Goal: Task Accomplishment & Management: Use online tool/utility

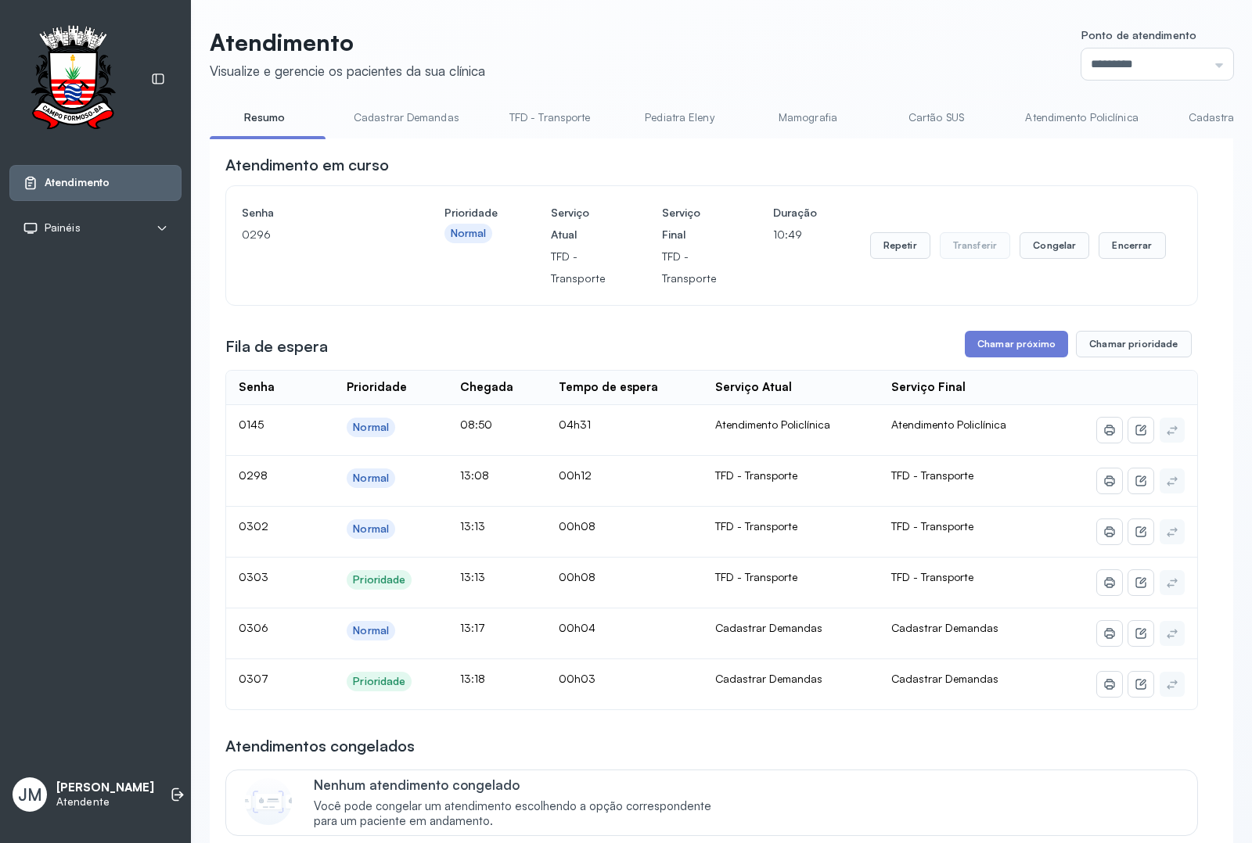
click at [272, 116] on link "Resumo" at bounding box center [265, 118] width 110 height 26
click at [1115, 249] on button "Encerrar" at bounding box center [1131, 245] width 67 height 27
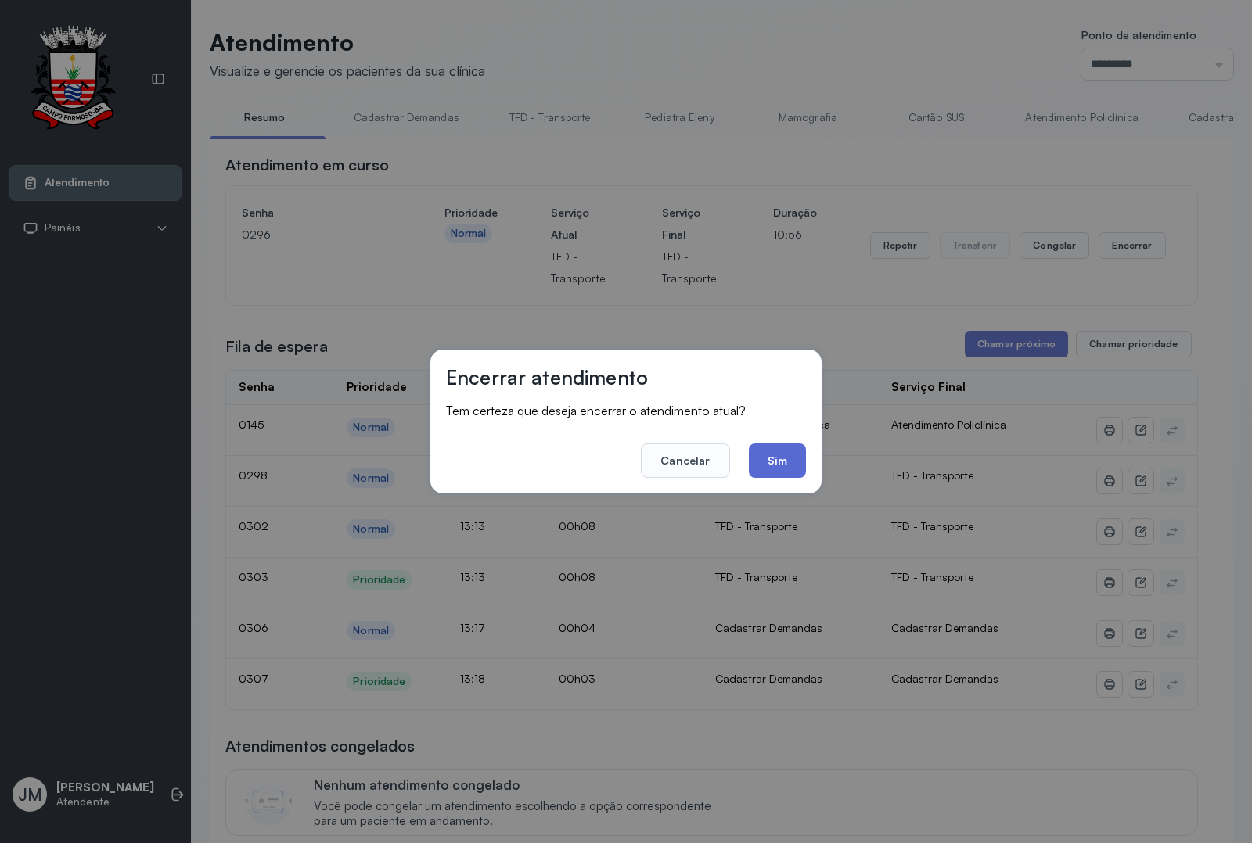
click at [787, 463] on button "Sim" at bounding box center [777, 461] width 57 height 34
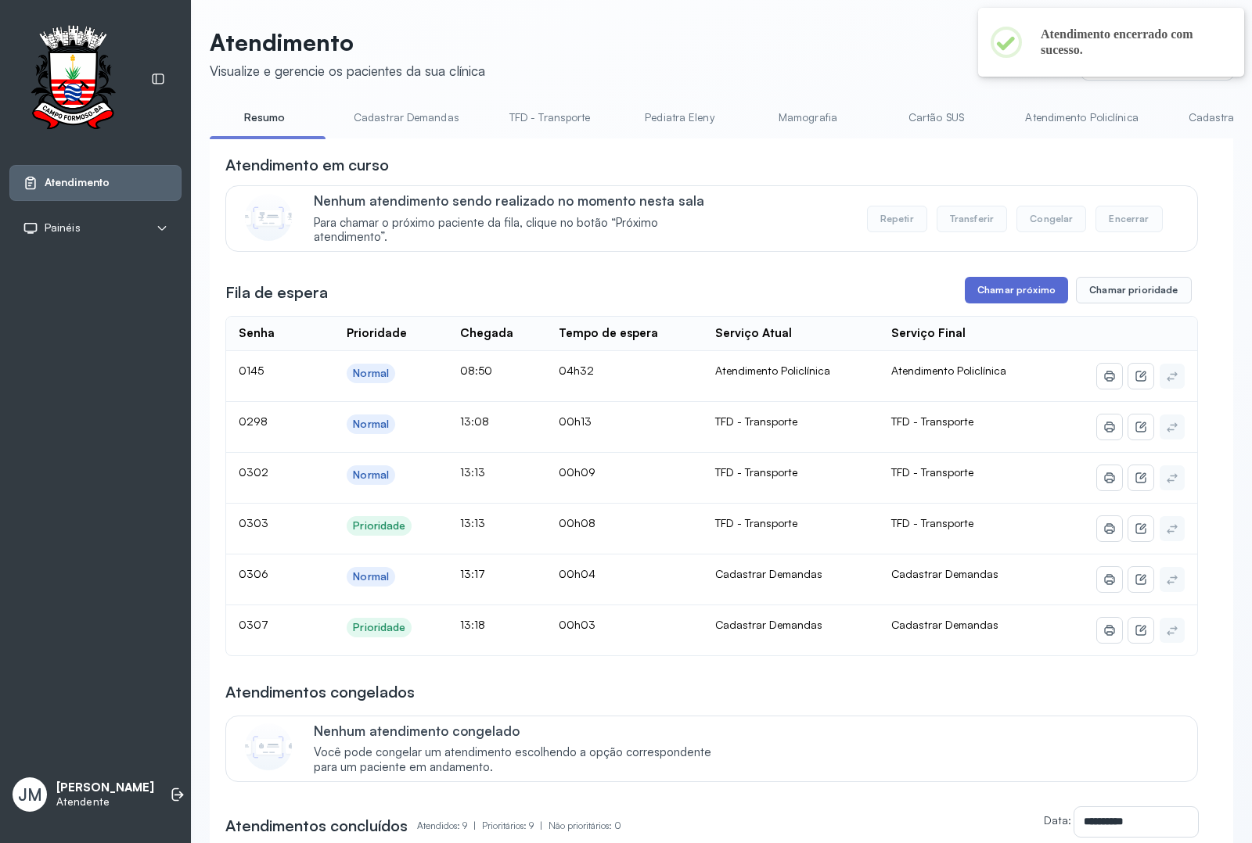
click at [1008, 284] on button "Chamar próximo" at bounding box center [1016, 290] width 103 height 27
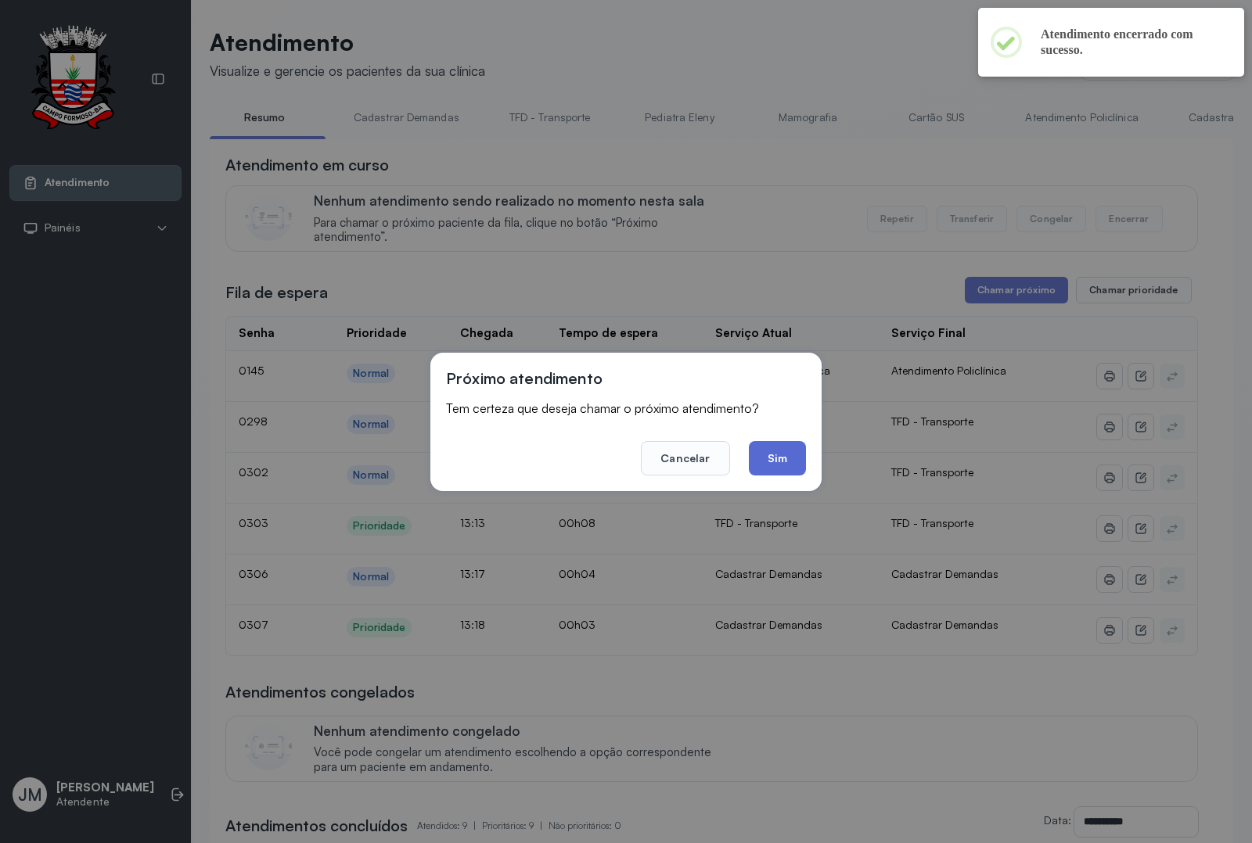
click at [793, 448] on button "Sim" at bounding box center [777, 458] width 57 height 34
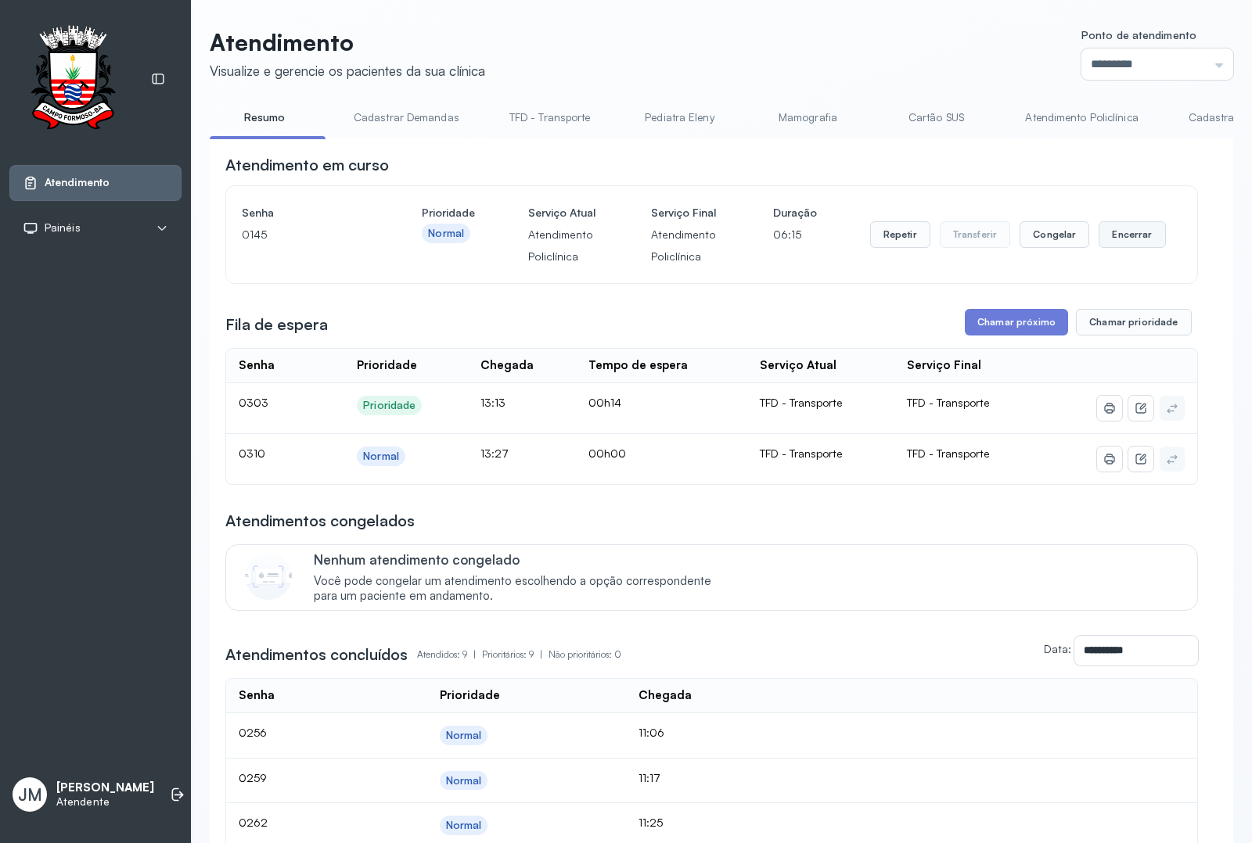
click at [1116, 247] on button "Encerrar" at bounding box center [1131, 234] width 67 height 27
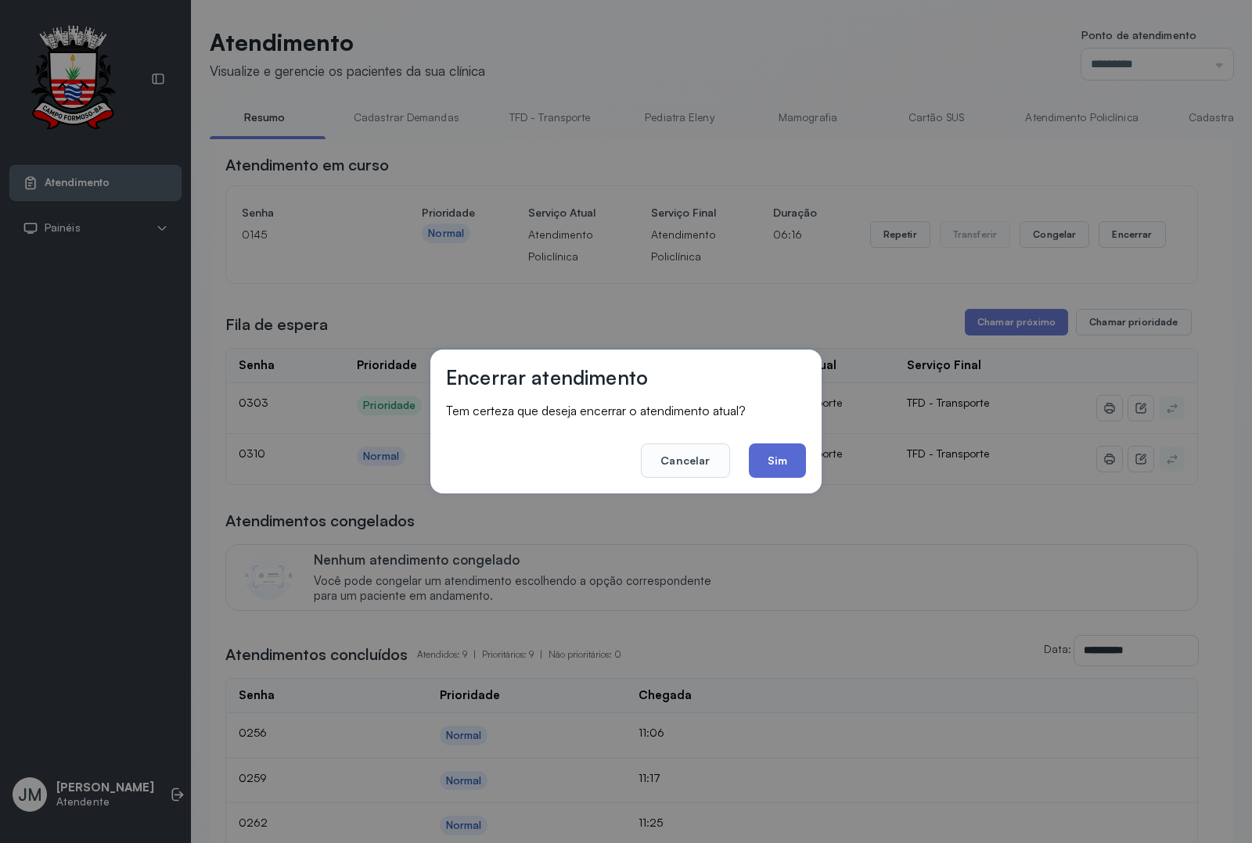
click at [772, 451] on button "Sim" at bounding box center [777, 461] width 57 height 34
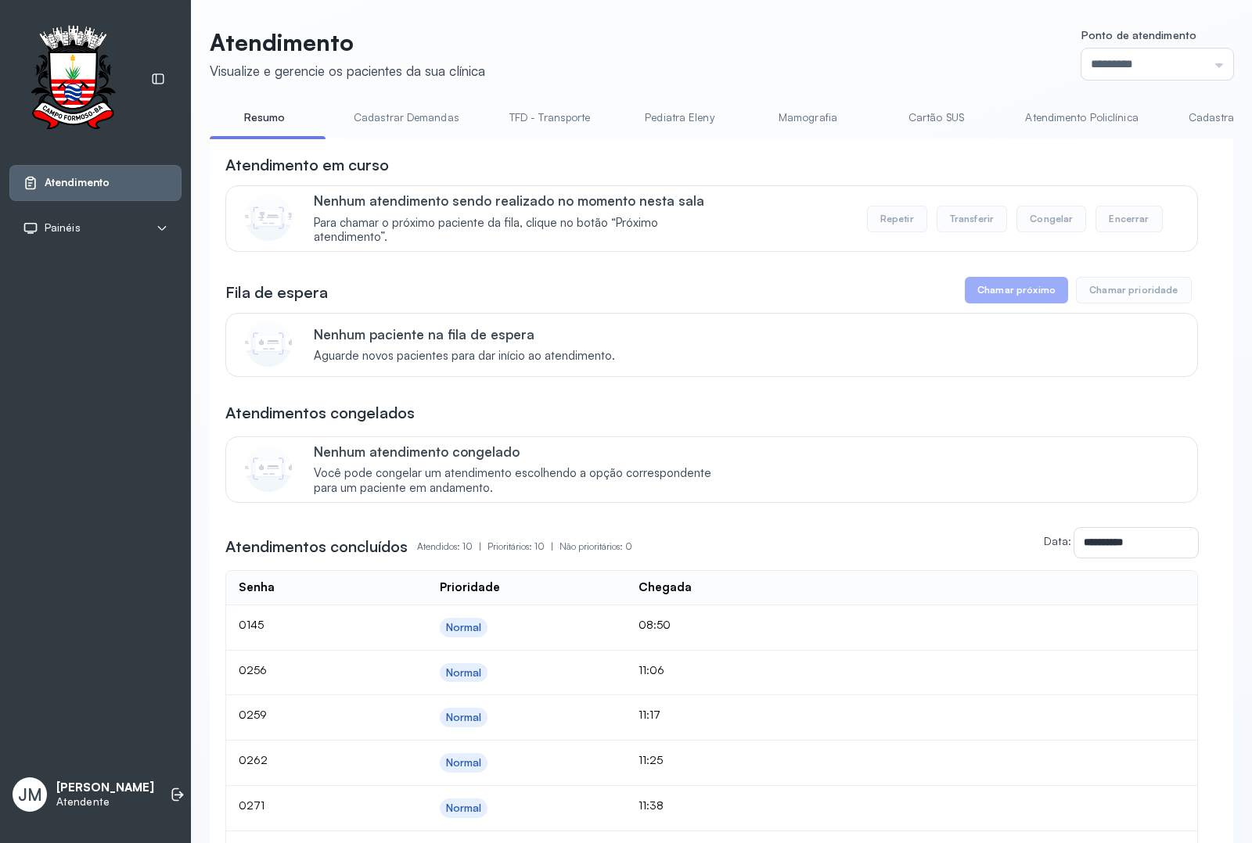
click at [424, 116] on link "Cadastrar Demandas" at bounding box center [406, 118] width 137 height 26
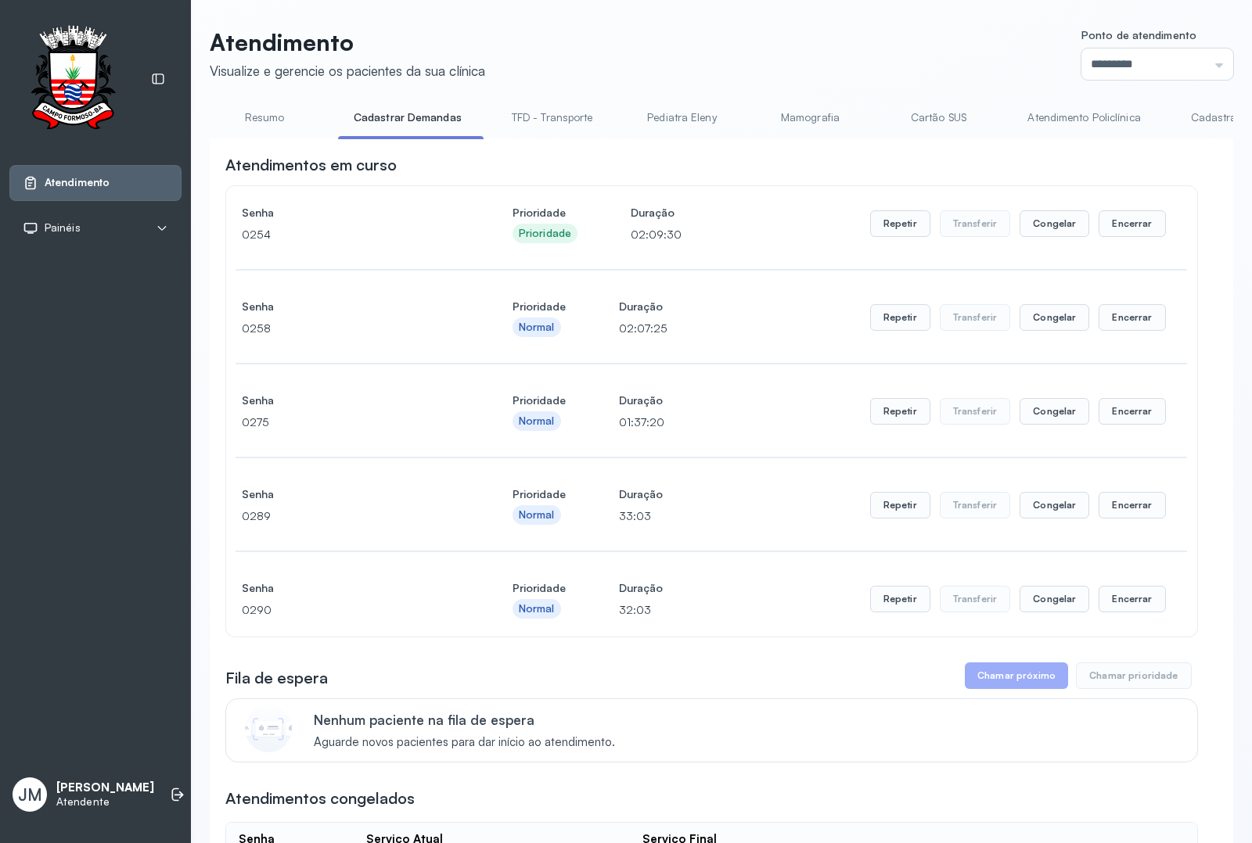
click at [667, 115] on link "Pediatra Eleny" at bounding box center [682, 118] width 110 height 26
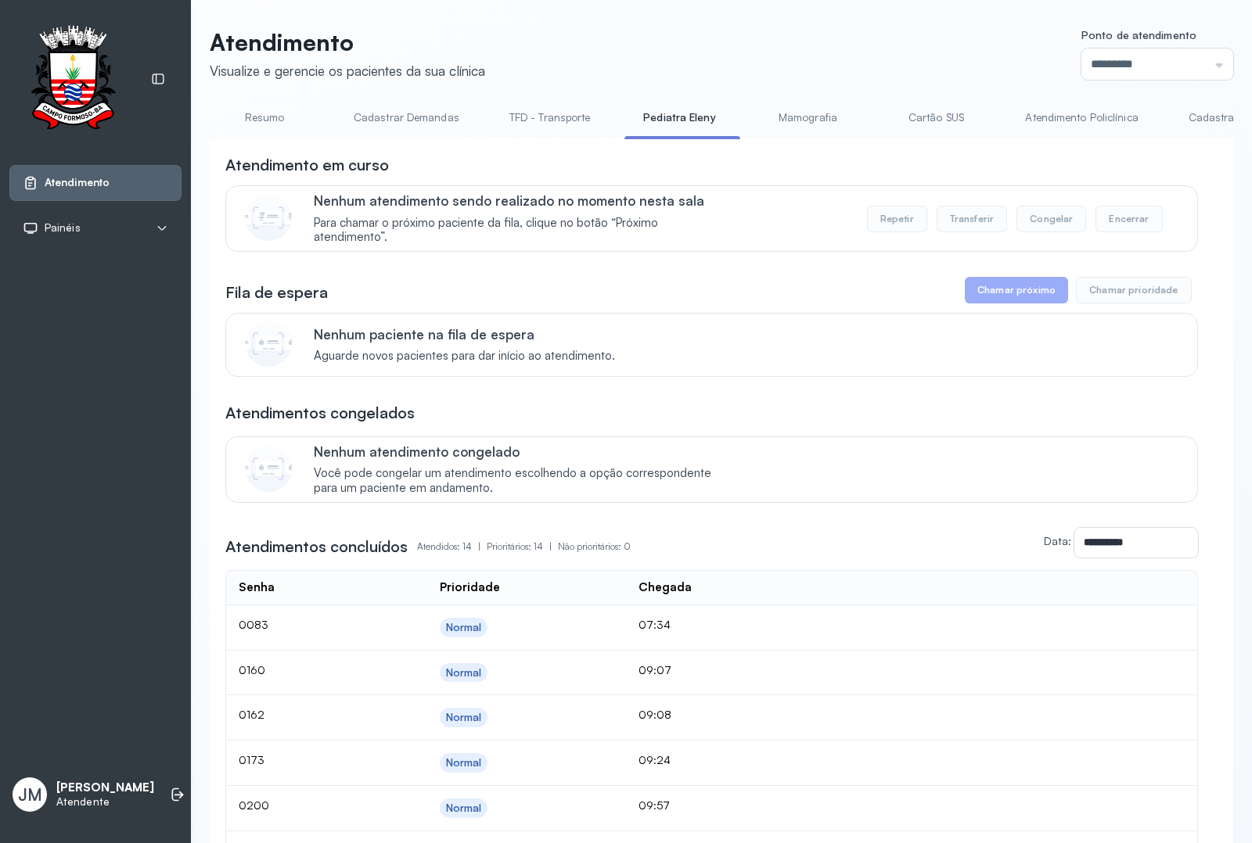
click at [804, 115] on link "Mamografia" at bounding box center [808, 118] width 110 height 26
click at [935, 113] on link "Cartão SUS" at bounding box center [936, 118] width 110 height 26
click at [1065, 106] on link "Atendimento Policlínica" at bounding box center [1081, 118] width 144 height 26
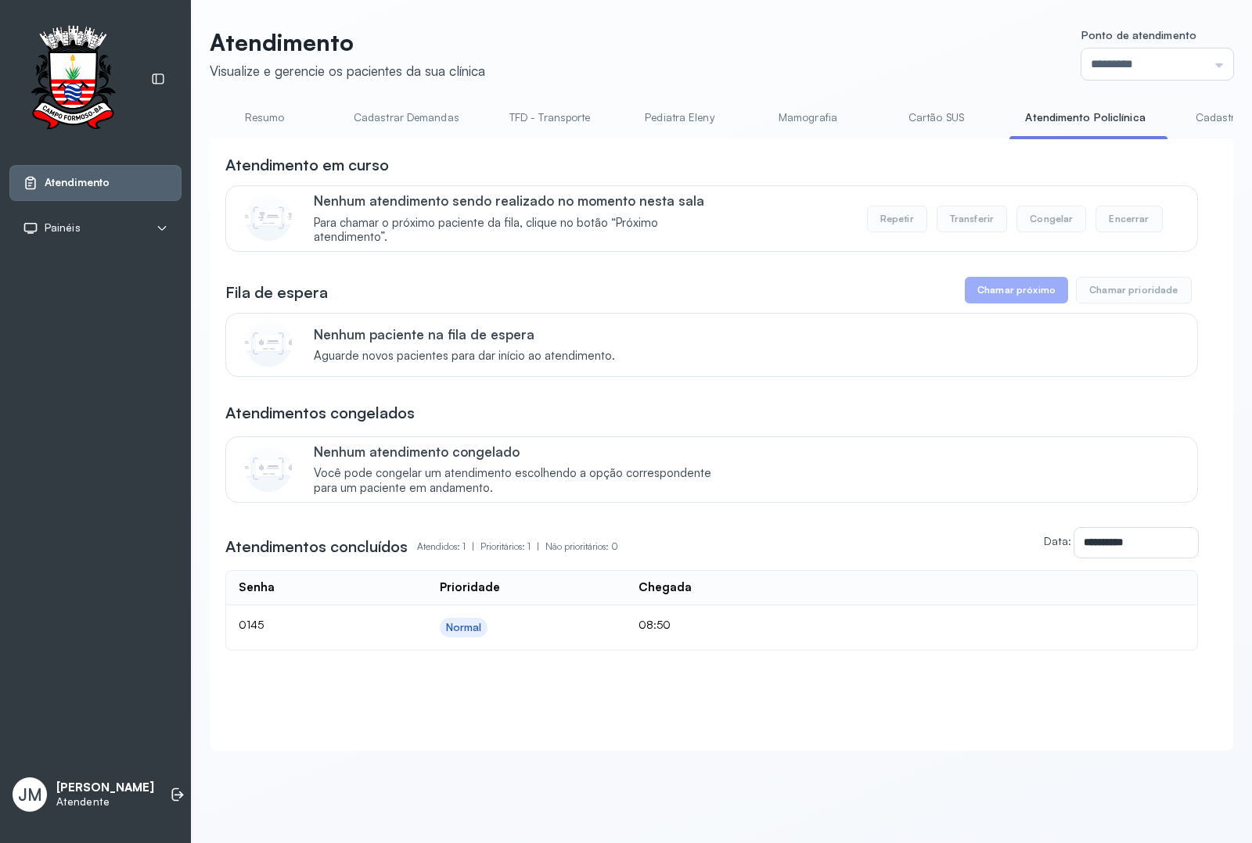
click at [1203, 111] on link "Cadastrar Demanda" at bounding box center [1245, 118] width 131 height 26
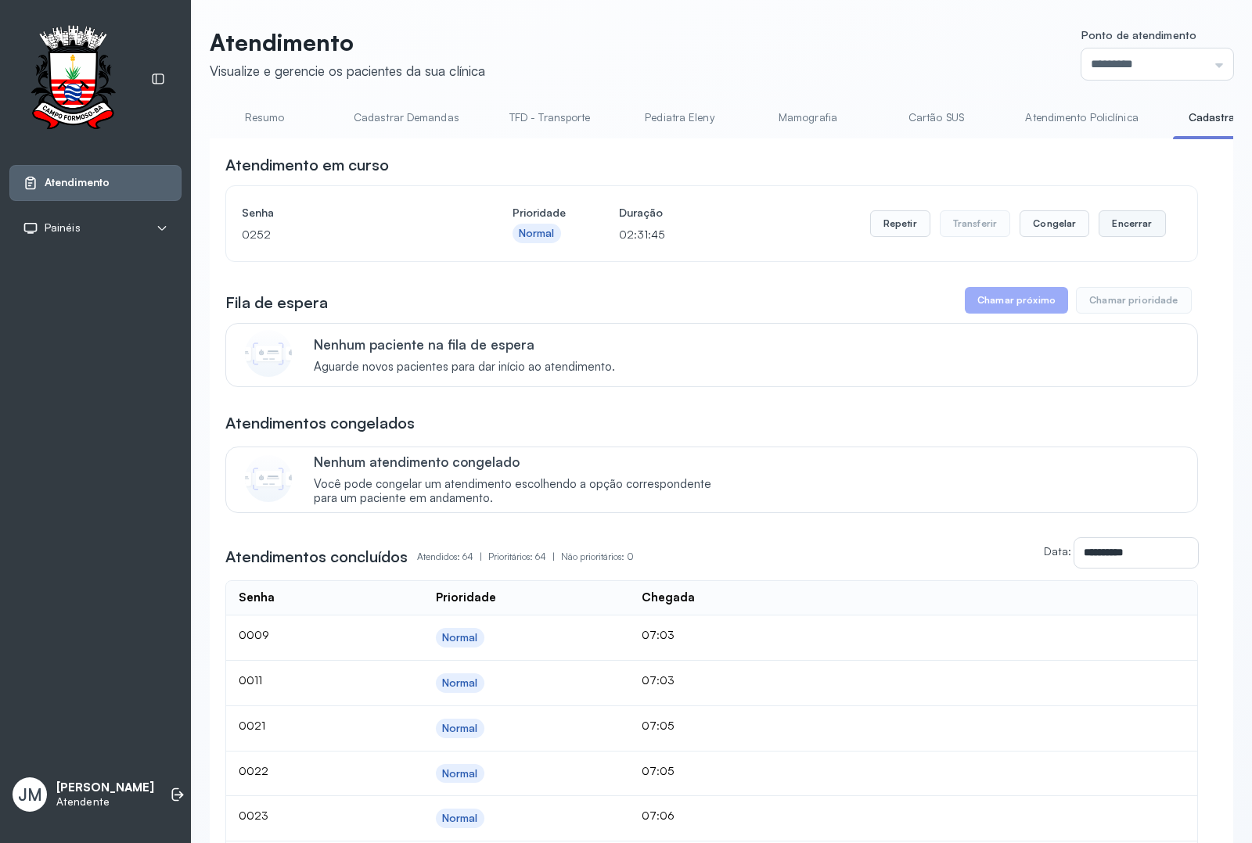
click at [1117, 218] on button "Encerrar" at bounding box center [1131, 223] width 67 height 27
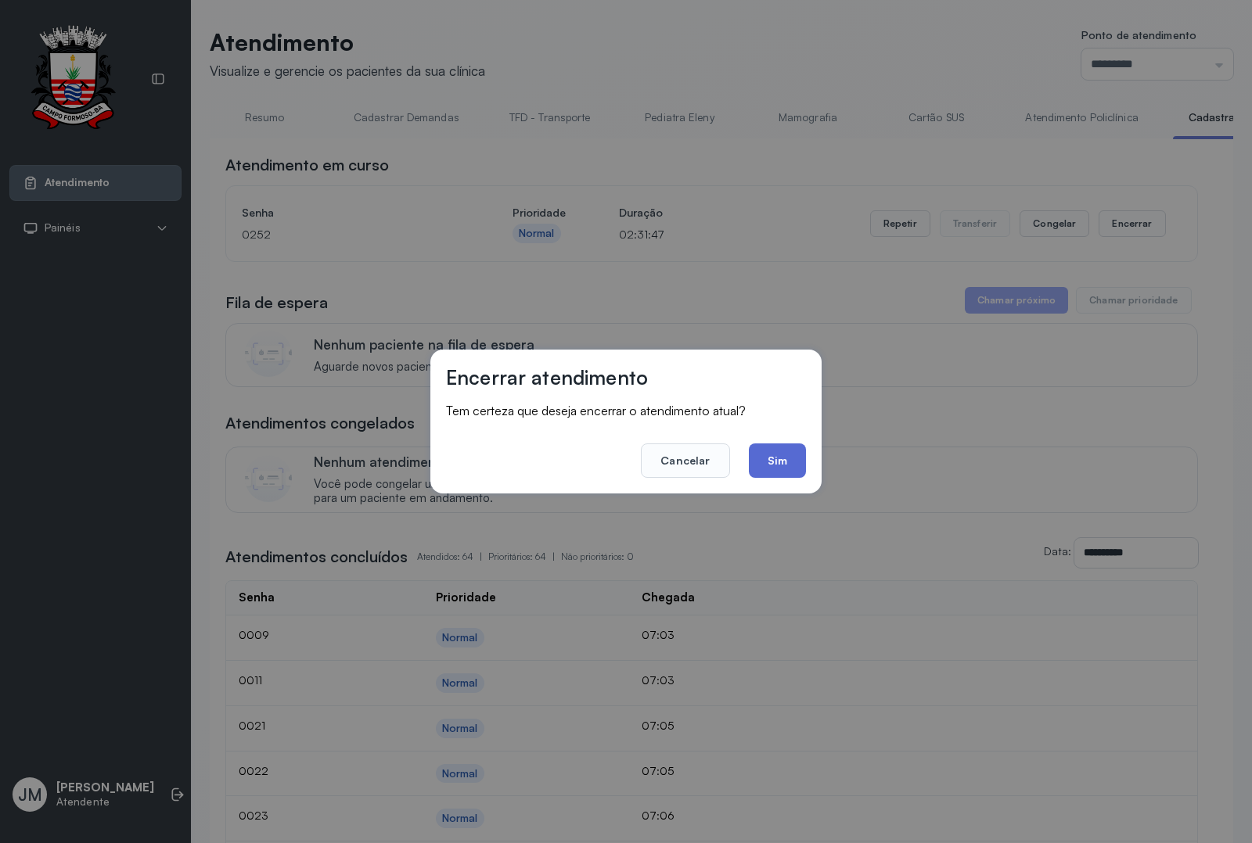
click at [780, 459] on button "Sim" at bounding box center [777, 461] width 57 height 34
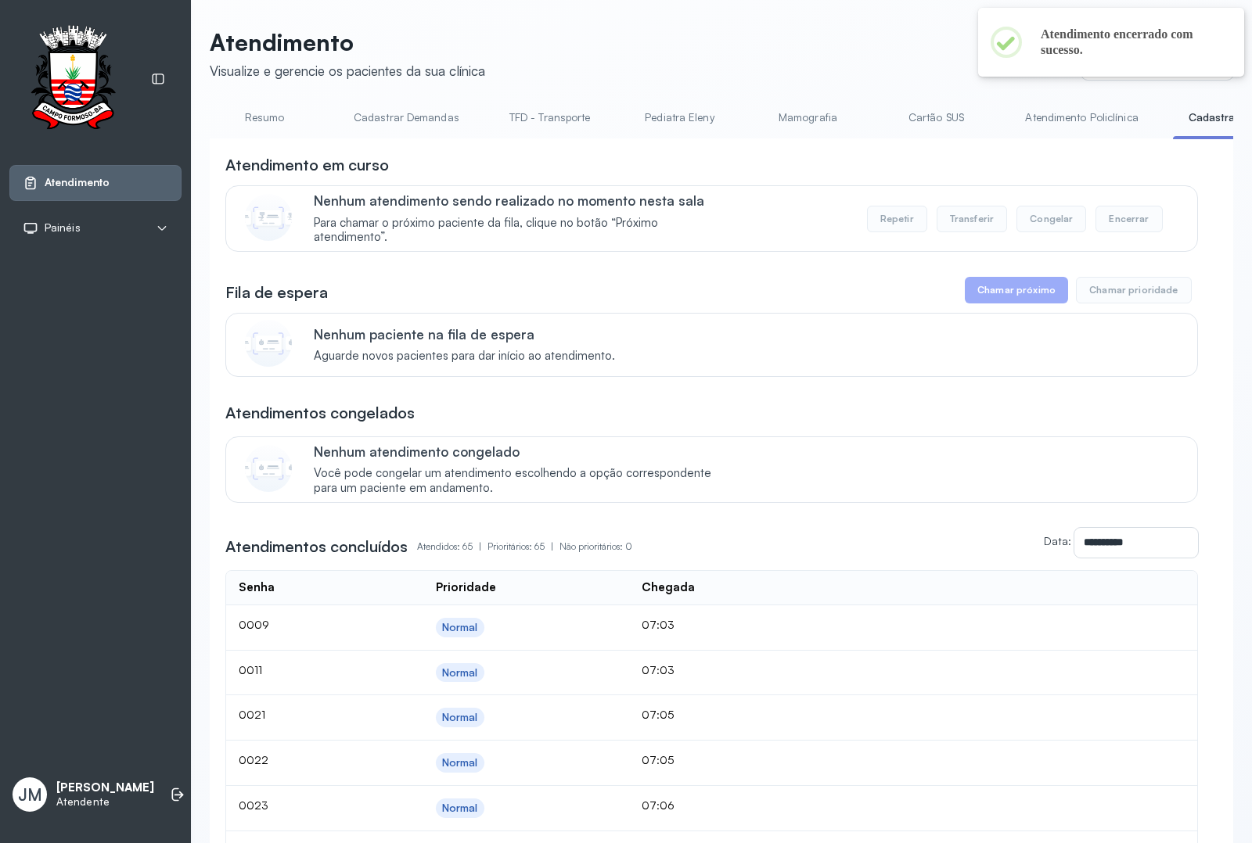
click at [250, 110] on link "Resumo" at bounding box center [265, 118] width 110 height 26
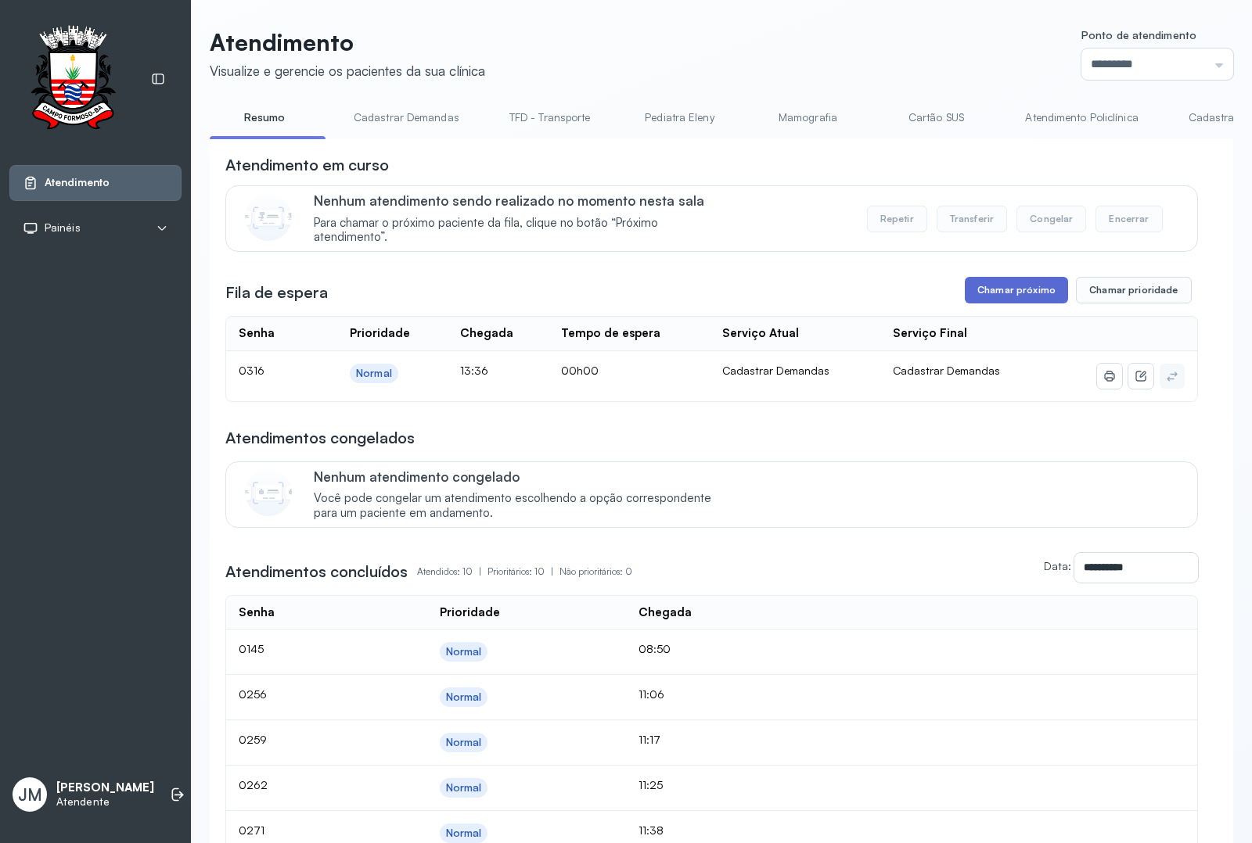
click at [1018, 299] on button "Chamar próximo" at bounding box center [1016, 290] width 103 height 27
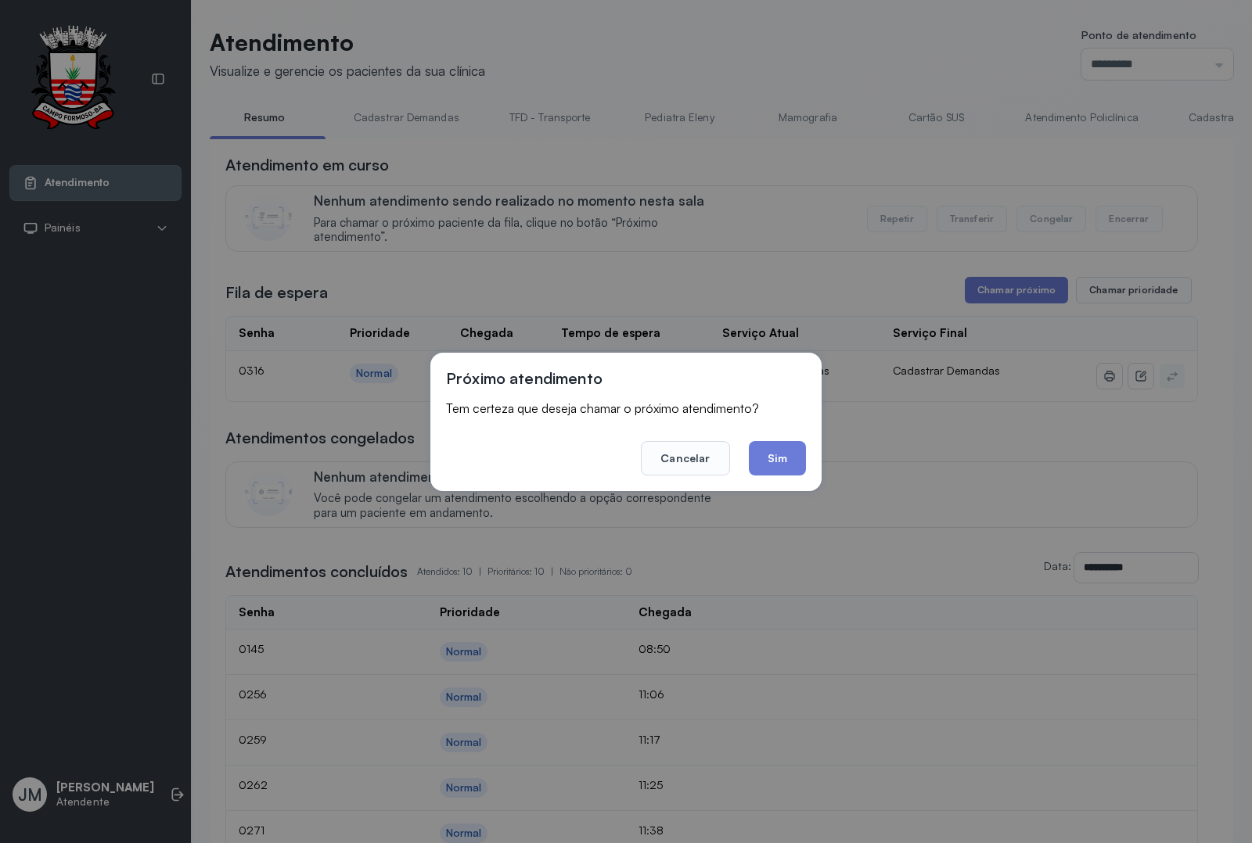
drag, startPoint x: 771, startPoint y: 448, endPoint x: 798, endPoint y: 427, distance: 34.1
click at [773, 446] on button "Sim" at bounding box center [777, 458] width 57 height 34
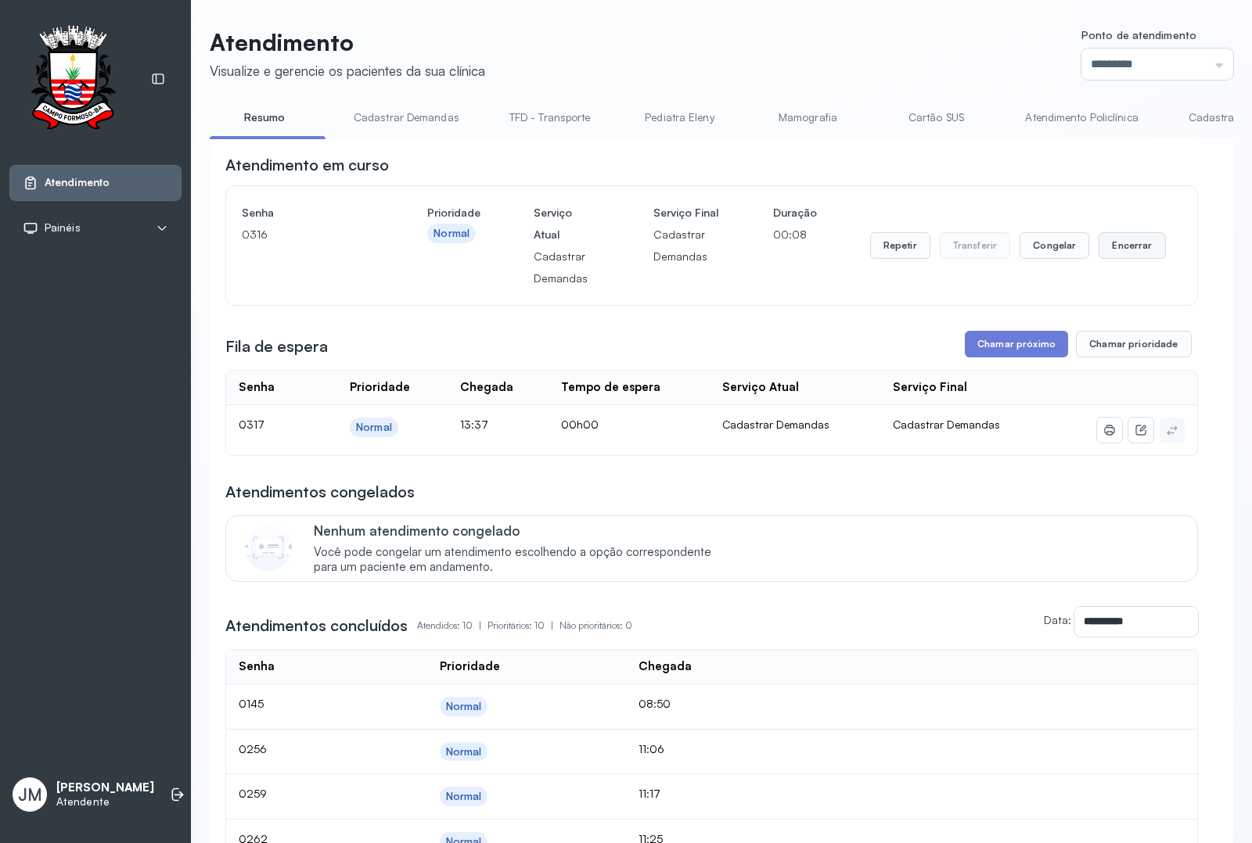
click at [1112, 246] on button "Encerrar" at bounding box center [1131, 245] width 67 height 27
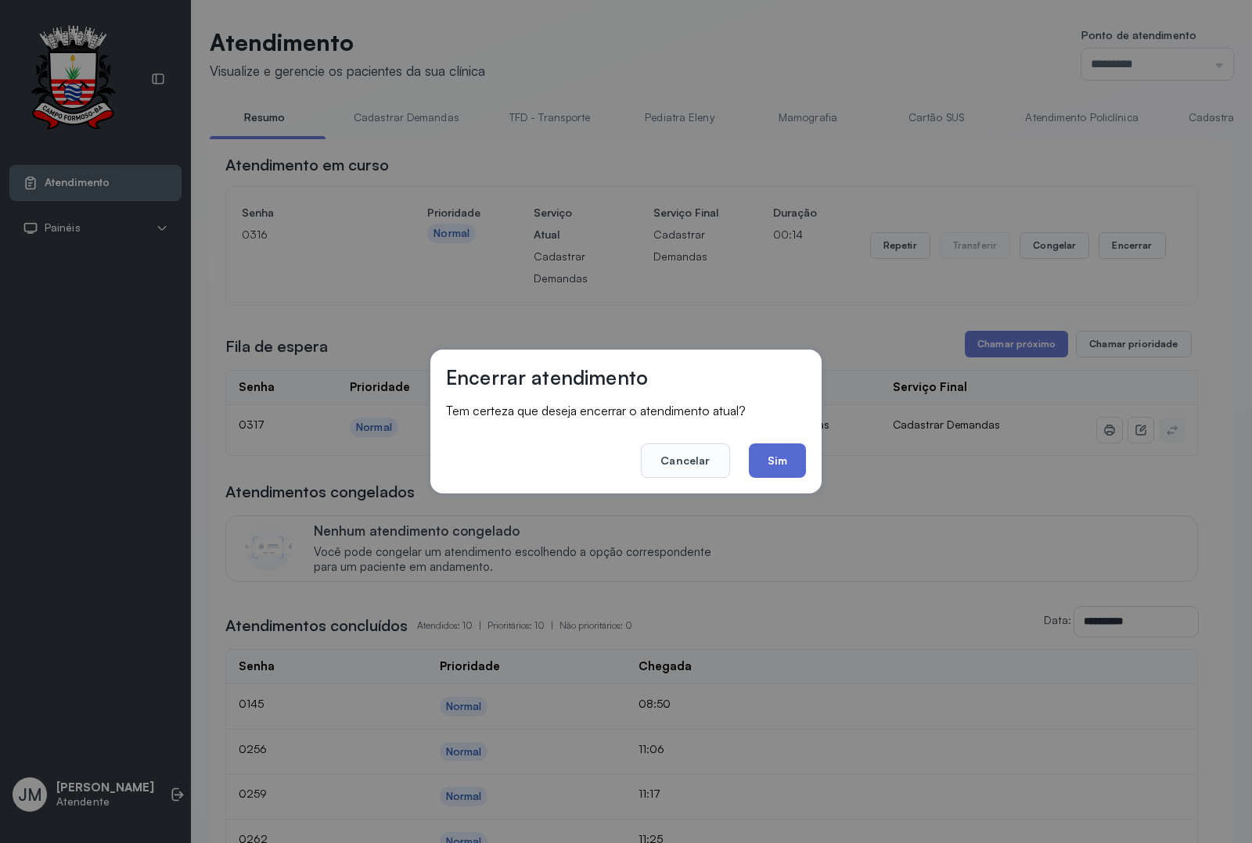
click at [787, 451] on button "Sim" at bounding box center [777, 461] width 57 height 34
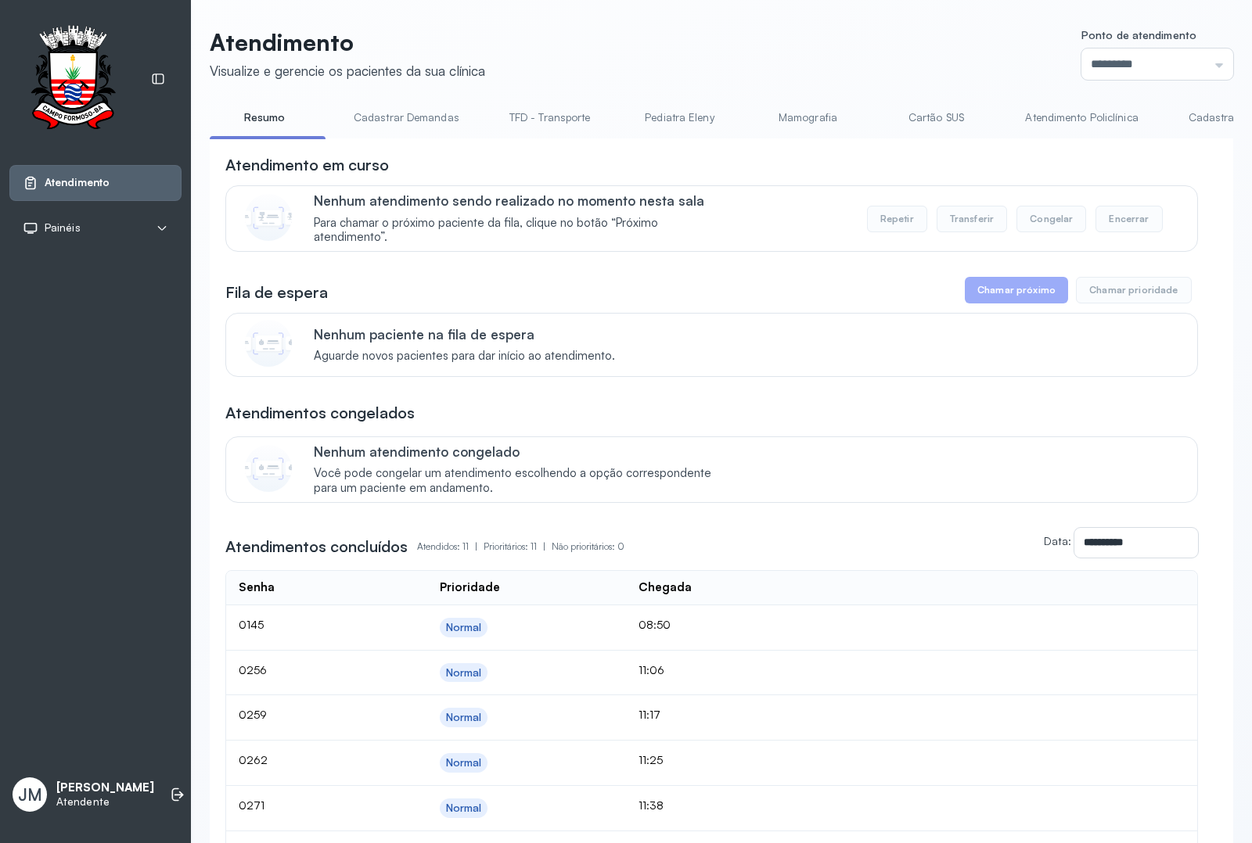
click at [258, 117] on link "Resumo" at bounding box center [265, 118] width 110 height 26
click at [412, 118] on link "Cadastrar Demandas" at bounding box center [406, 118] width 137 height 26
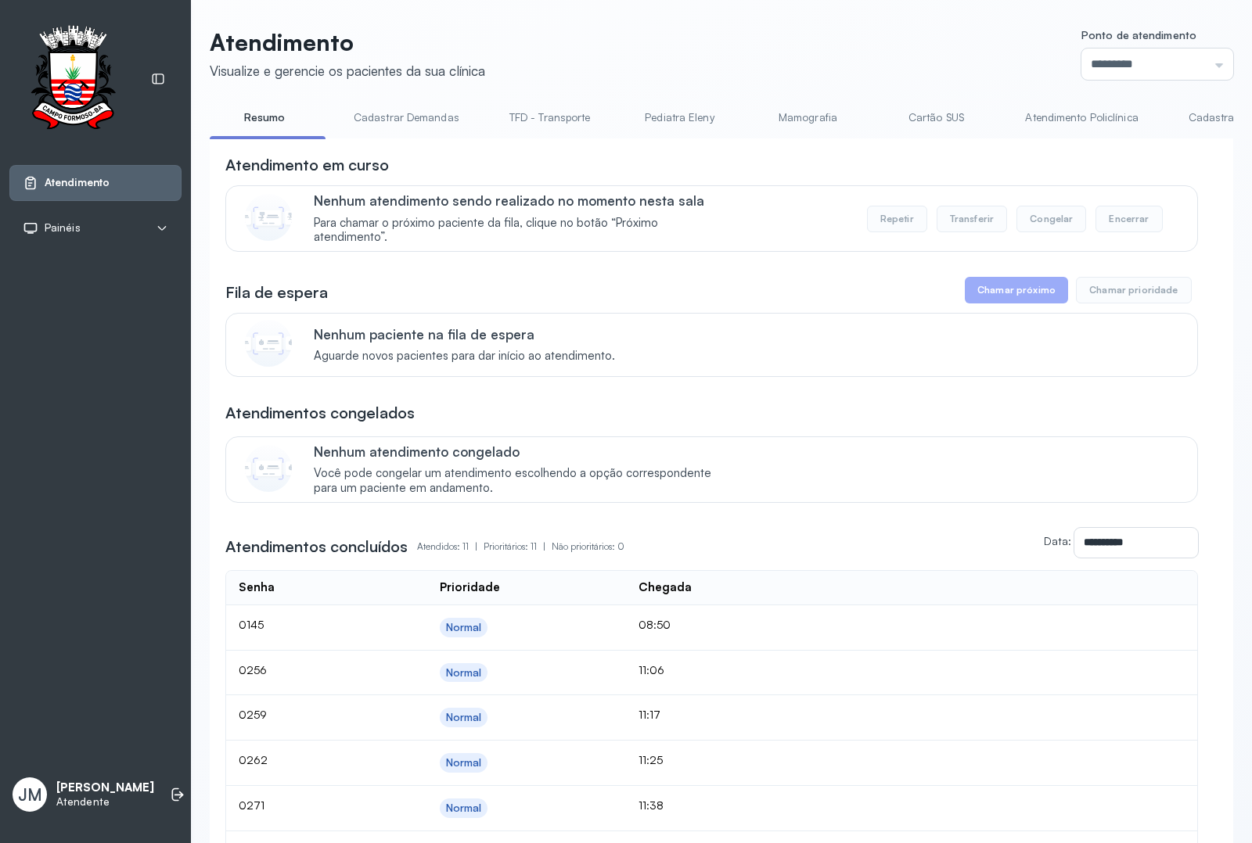
click at [412, 118] on link "Cadastrar Demandas" at bounding box center [406, 118] width 137 height 26
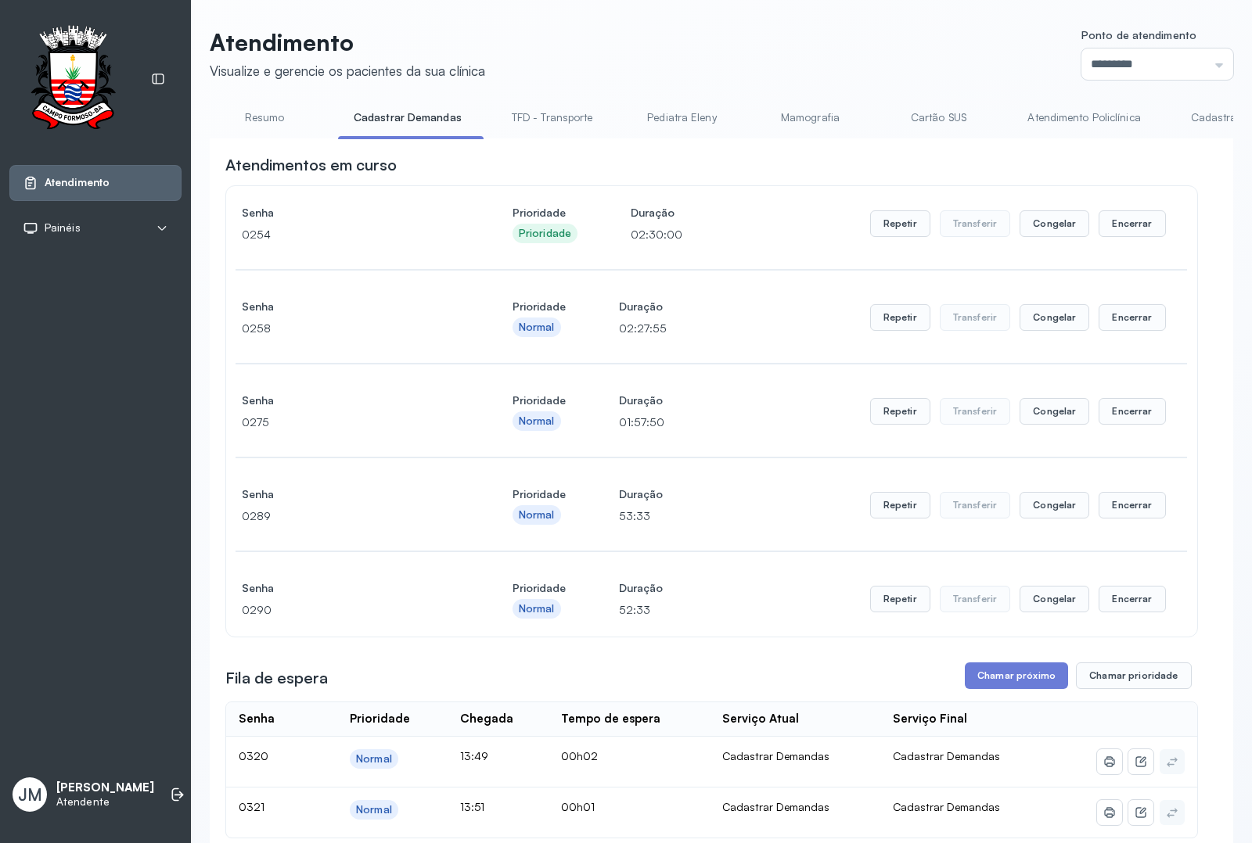
click at [253, 114] on link "Resumo" at bounding box center [265, 118] width 110 height 26
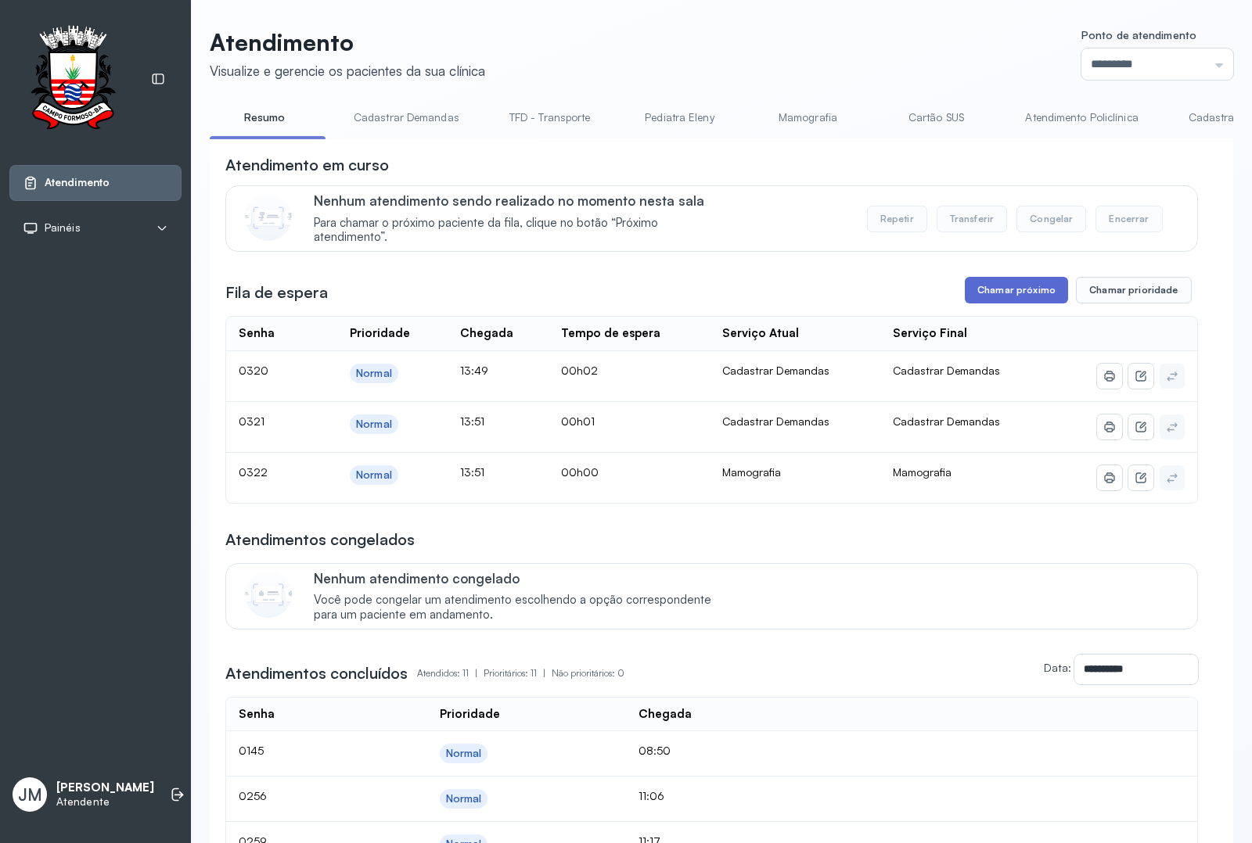
click at [1009, 295] on button "Chamar próximo" at bounding box center [1016, 290] width 103 height 27
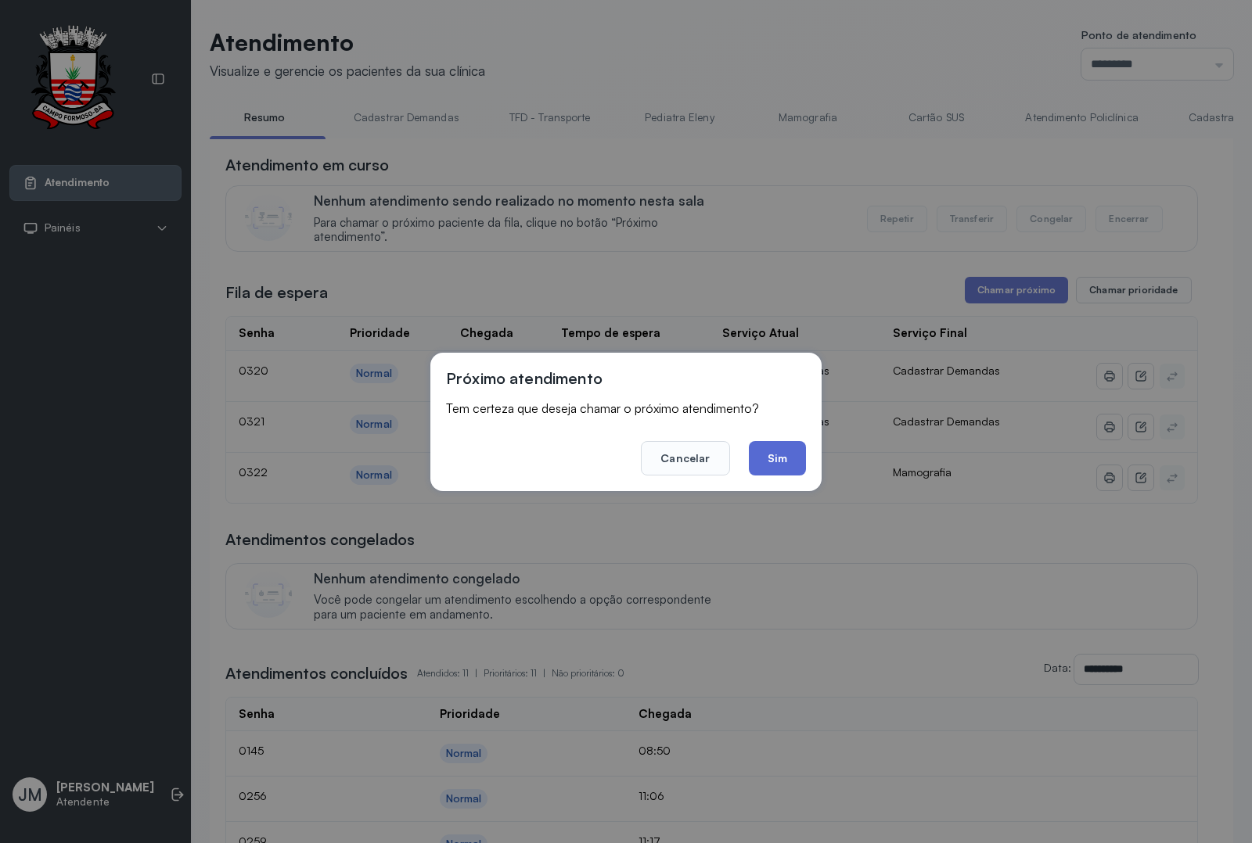
drag, startPoint x: 779, startPoint y: 462, endPoint x: 779, endPoint y: 438, distance: 24.3
click at [778, 459] on button "Sim" at bounding box center [777, 458] width 57 height 34
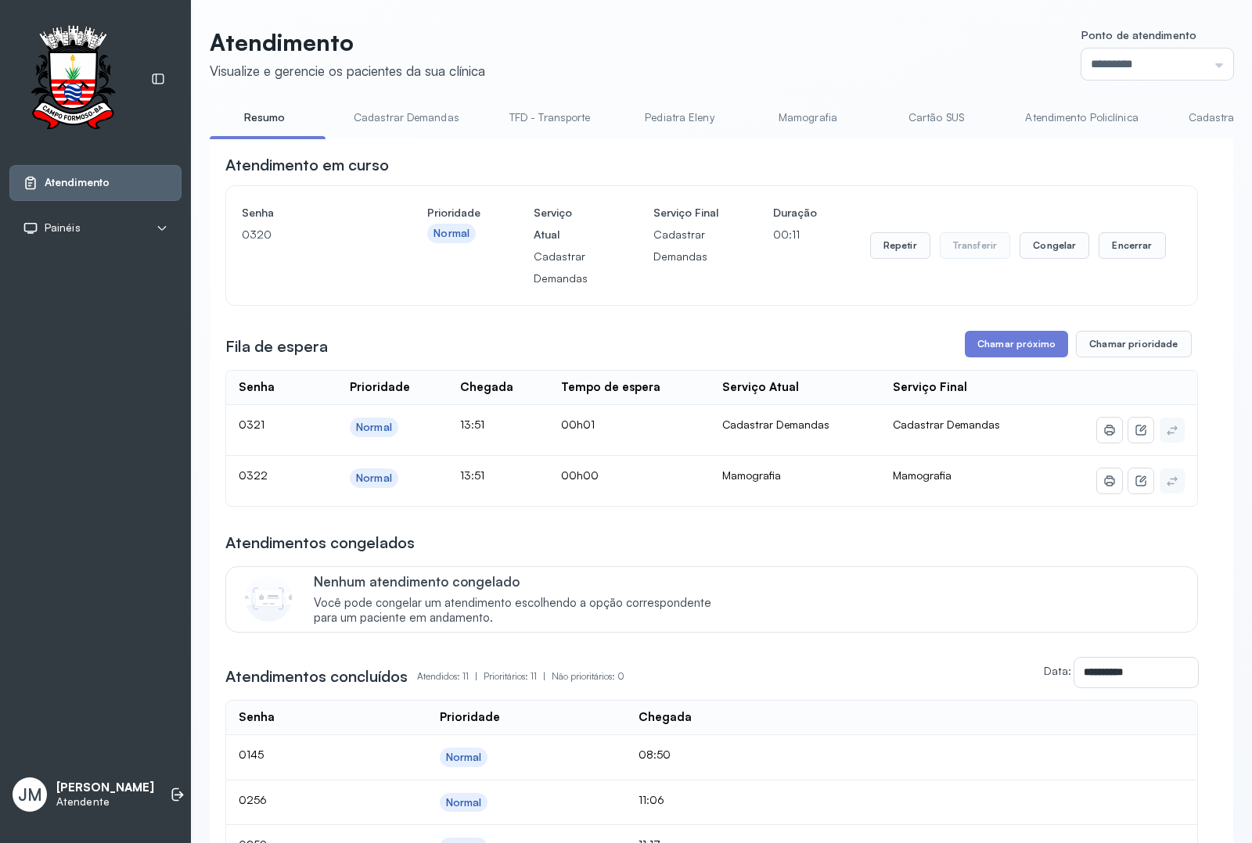
drag, startPoint x: 1181, startPoint y: 57, endPoint x: 1215, endPoint y: 129, distance: 79.5
click at [1182, 59] on input "*********" at bounding box center [1157, 64] width 152 height 31
click at [1070, 296] on div "Atendimento Visualize e gerencie os pacientes da sua clínica Ponto de atendimen…" at bounding box center [721, 680] width 1023 height 1305
click at [1132, 246] on button "Encerrar" at bounding box center [1131, 245] width 67 height 27
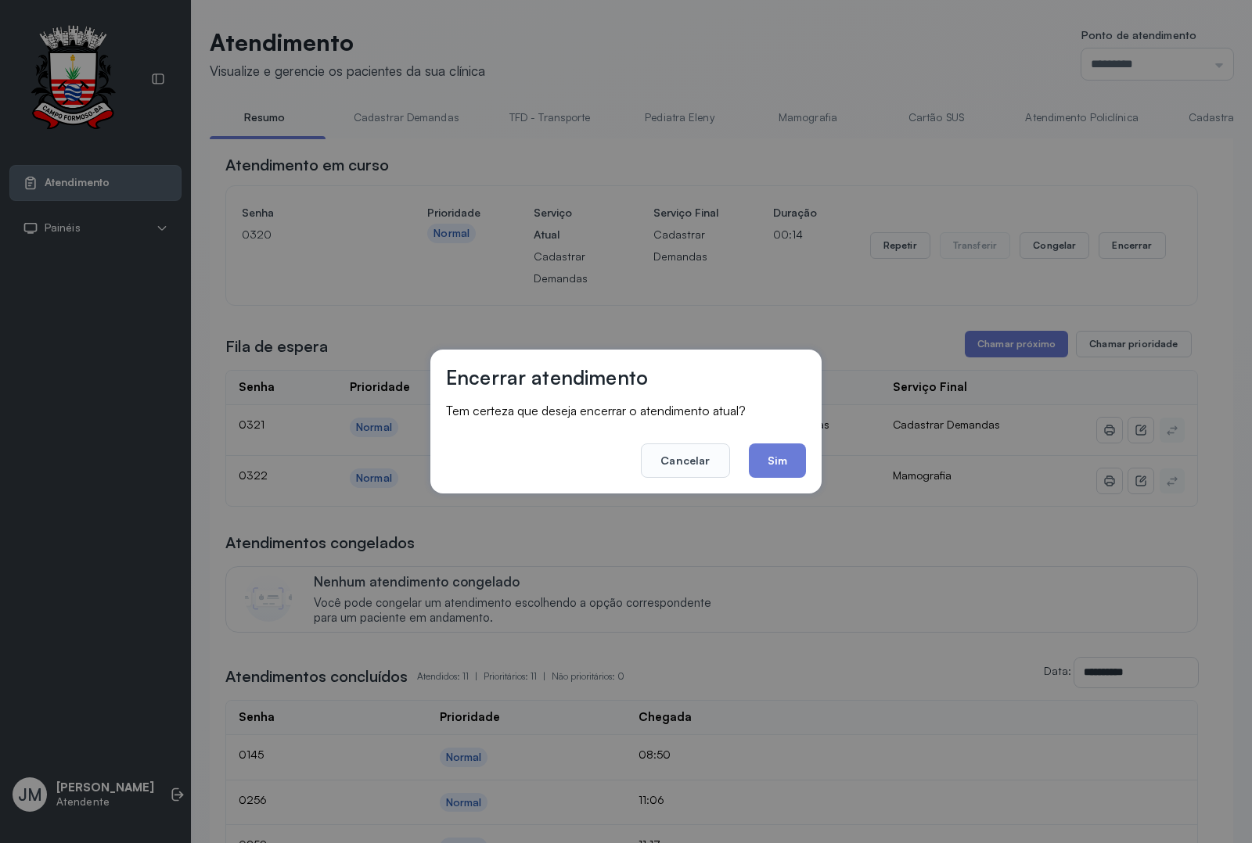
drag, startPoint x: 792, startPoint y: 455, endPoint x: 792, endPoint y: 442, distance: 13.3
click at [791, 451] on button "Sim" at bounding box center [777, 461] width 57 height 34
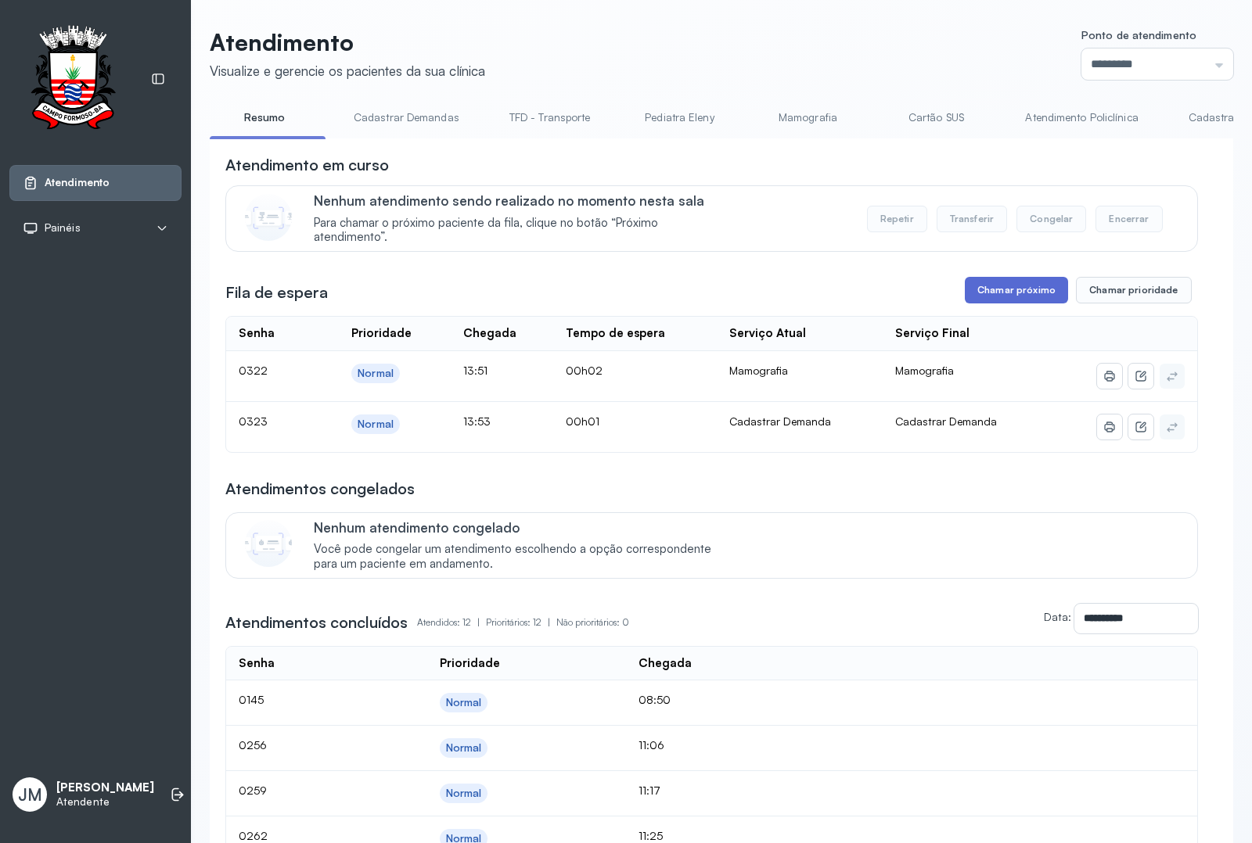
click at [1007, 294] on button "Chamar próximo" at bounding box center [1016, 290] width 103 height 27
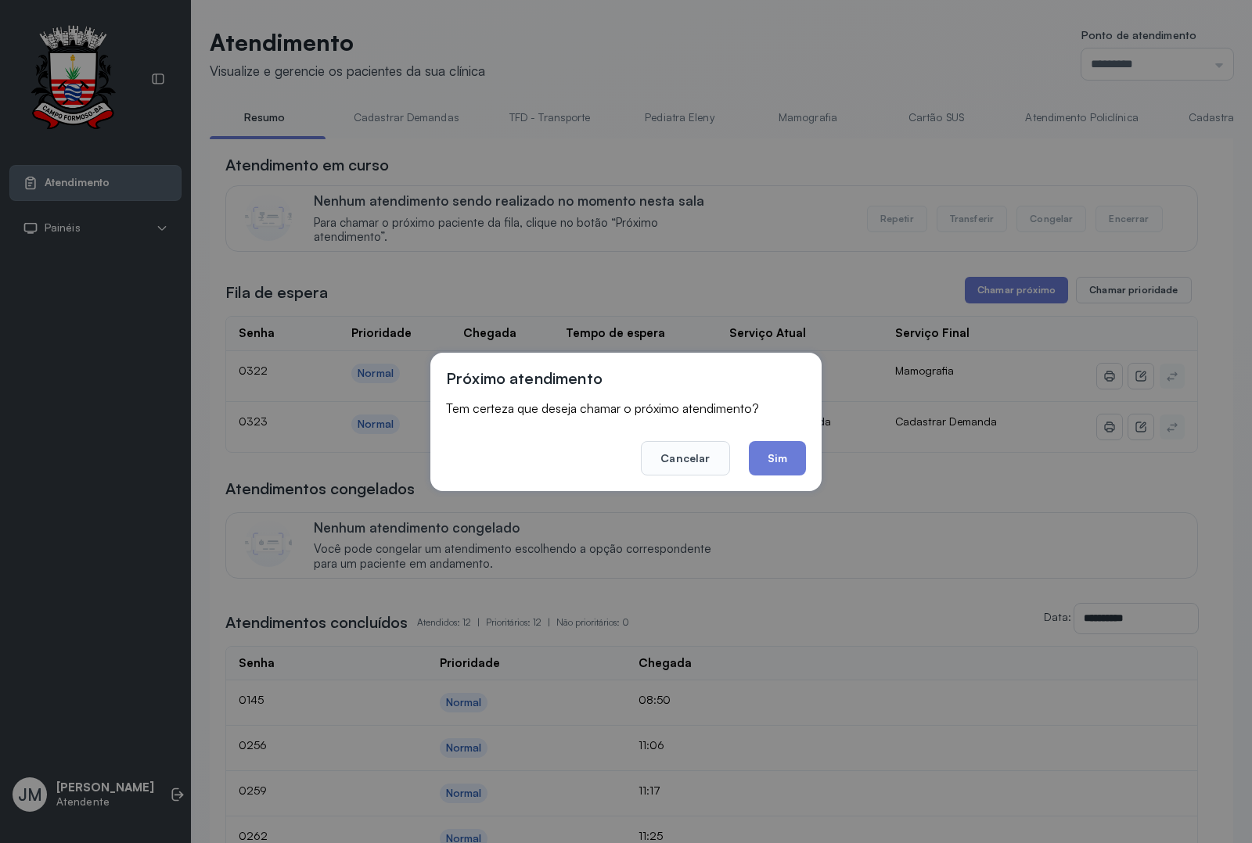
click at [778, 456] on button "Sim" at bounding box center [777, 458] width 57 height 34
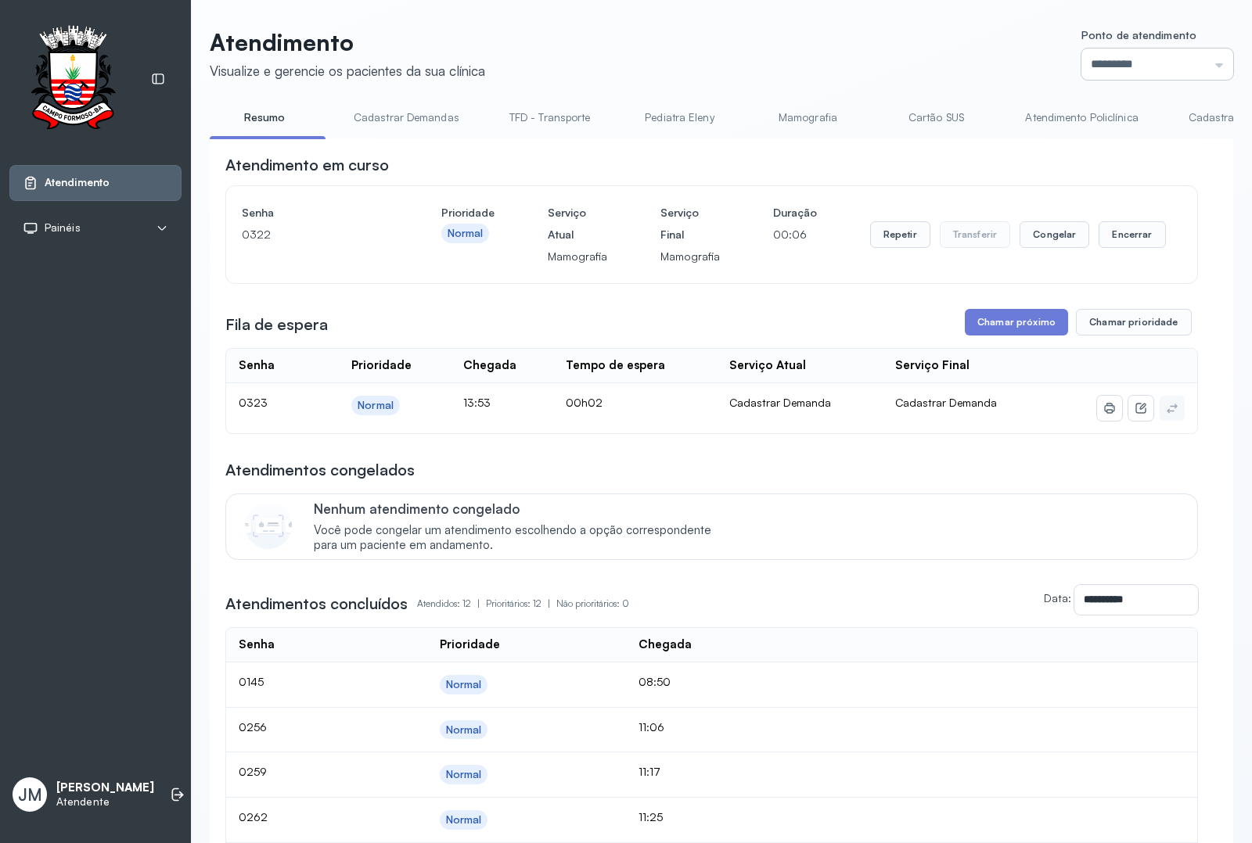
click at [1198, 56] on input "*********" at bounding box center [1157, 64] width 152 height 31
drag, startPoint x: 1082, startPoint y: 287, endPoint x: 1210, endPoint y: 271, distance: 128.5
click at [1091, 284] on div "Atendimento Visualize e gerencie os pacientes da sua clínica Ponto de atendimen…" at bounding box center [721, 667] width 1023 height 1278
click at [881, 239] on button "Repetir" at bounding box center [900, 234] width 60 height 27
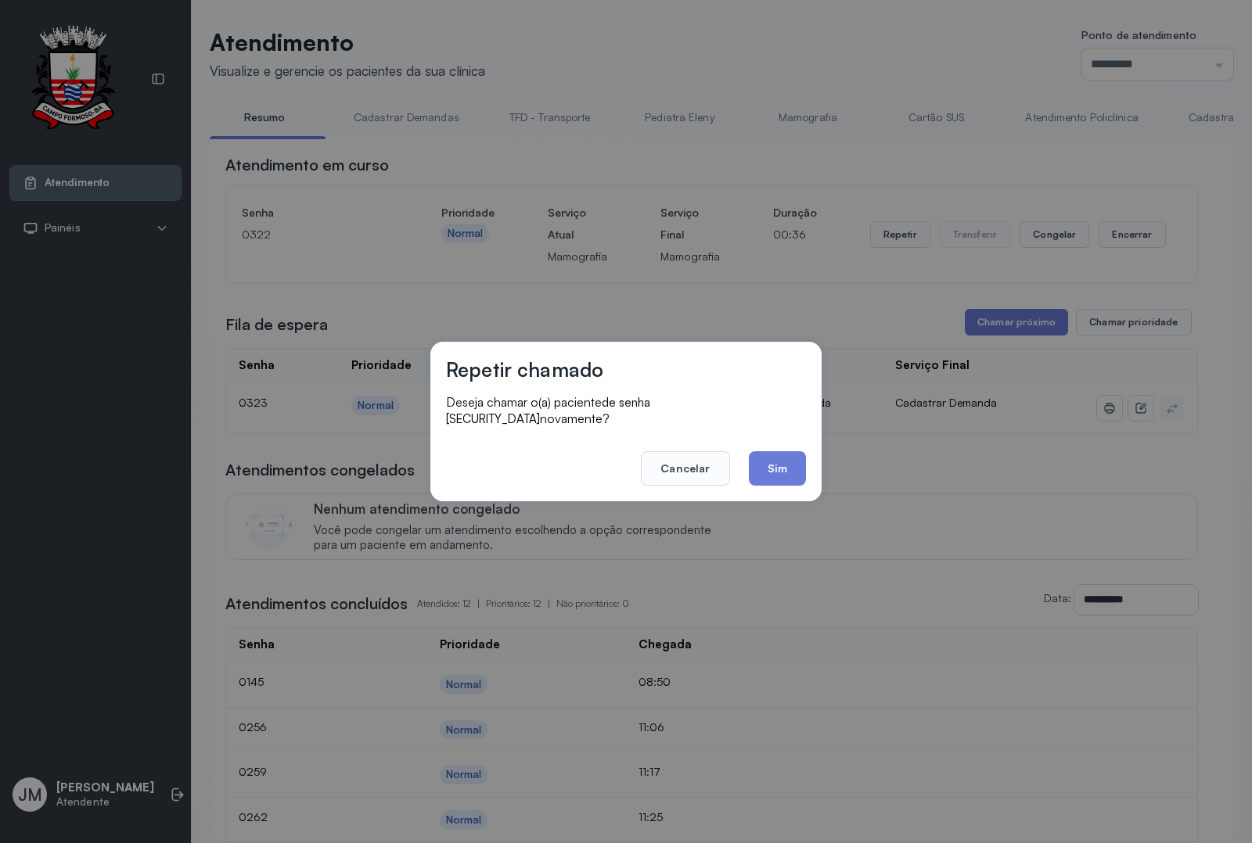
drag, startPoint x: 775, startPoint y: 462, endPoint x: 771, endPoint y: 455, distance: 8.1
click at [775, 462] on button "Sim" at bounding box center [777, 468] width 57 height 34
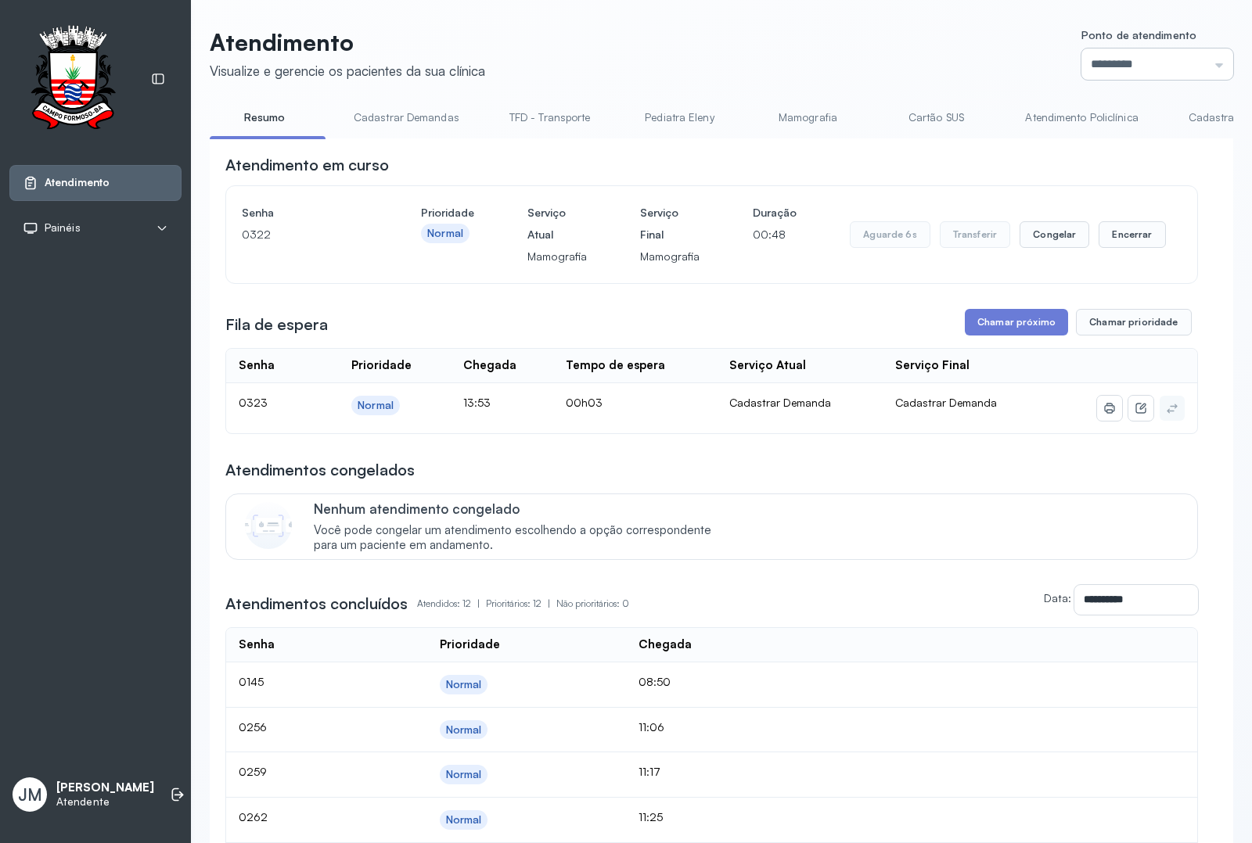
click at [1206, 56] on input "*********" at bounding box center [1157, 64] width 152 height 31
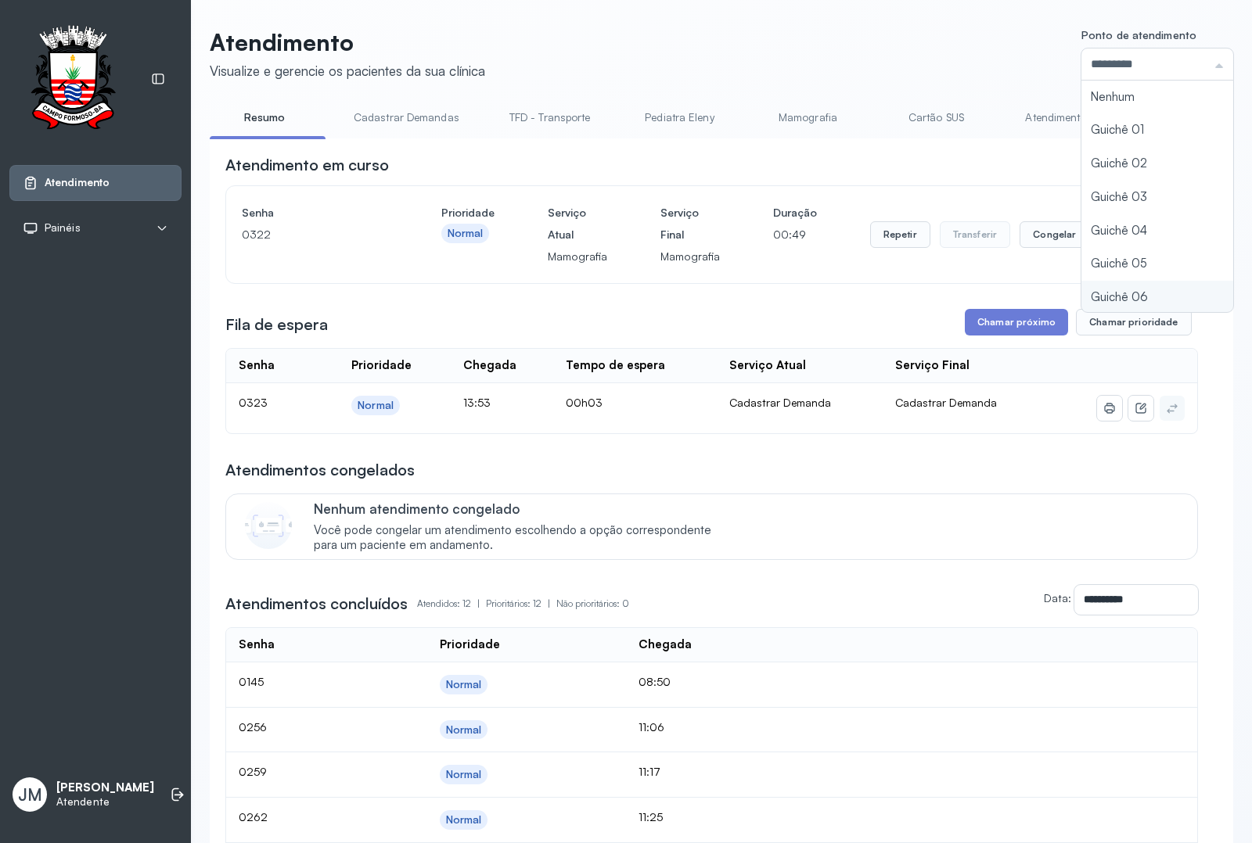
click at [1104, 294] on div "Atendimento Visualize e gerencie os pacientes da sua clínica Ponto de atendimen…" at bounding box center [721, 667] width 1023 height 1278
click at [1104, 294] on div "**********" at bounding box center [711, 680] width 973 height 1052
click at [1120, 237] on button "Encerrar" at bounding box center [1131, 234] width 67 height 27
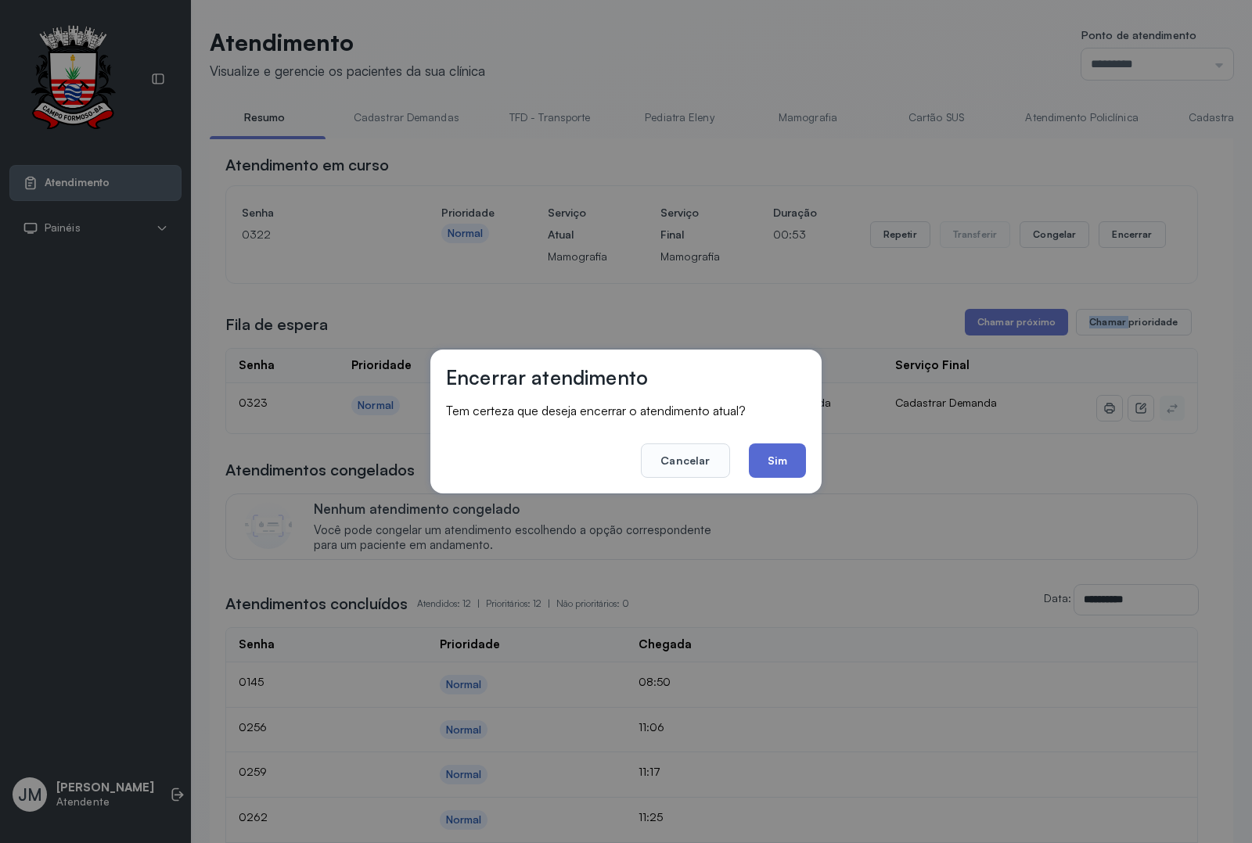
click at [753, 459] on button "Sim" at bounding box center [777, 461] width 57 height 34
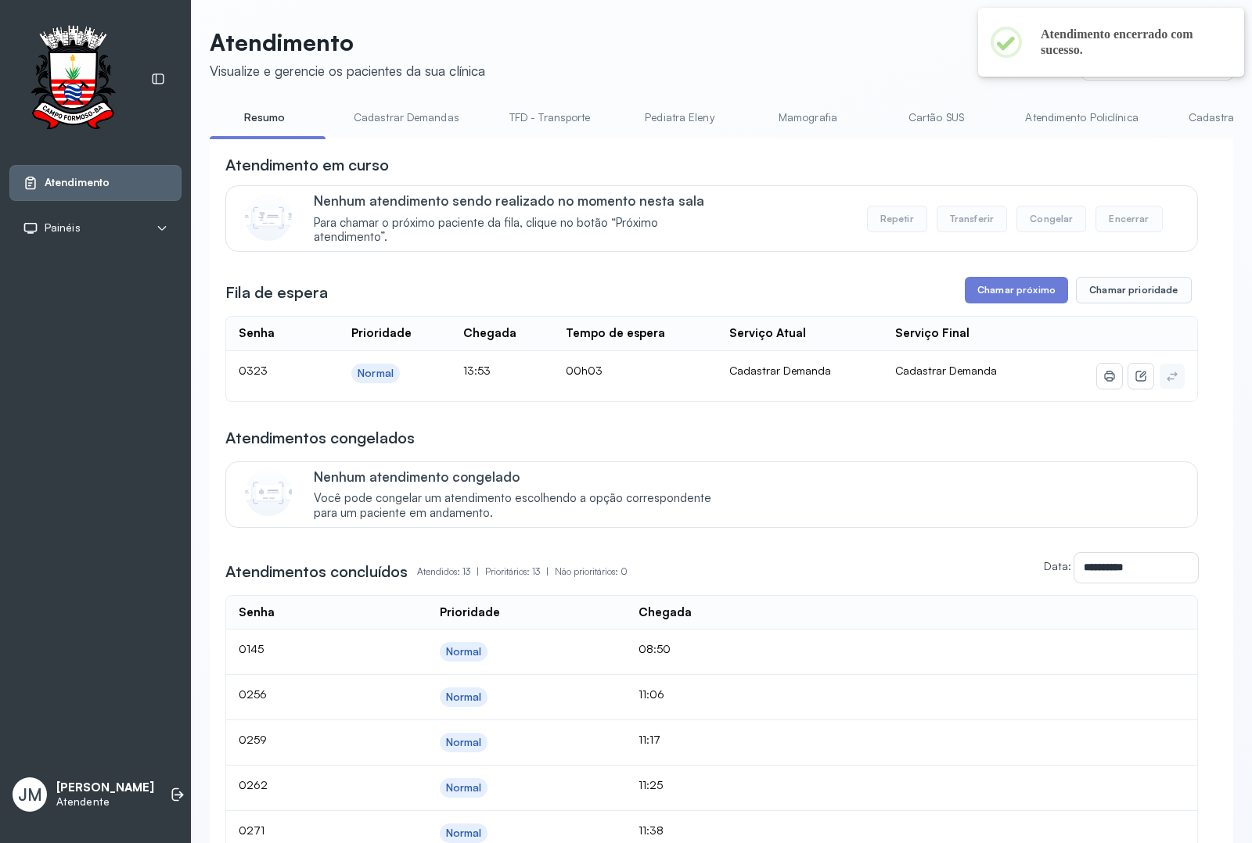
click at [1156, 100] on div "Atendimento Visualize e gerencie os pacientes da sua clínica Ponto de atendimen…" at bounding box center [721, 673] width 1023 height 1291
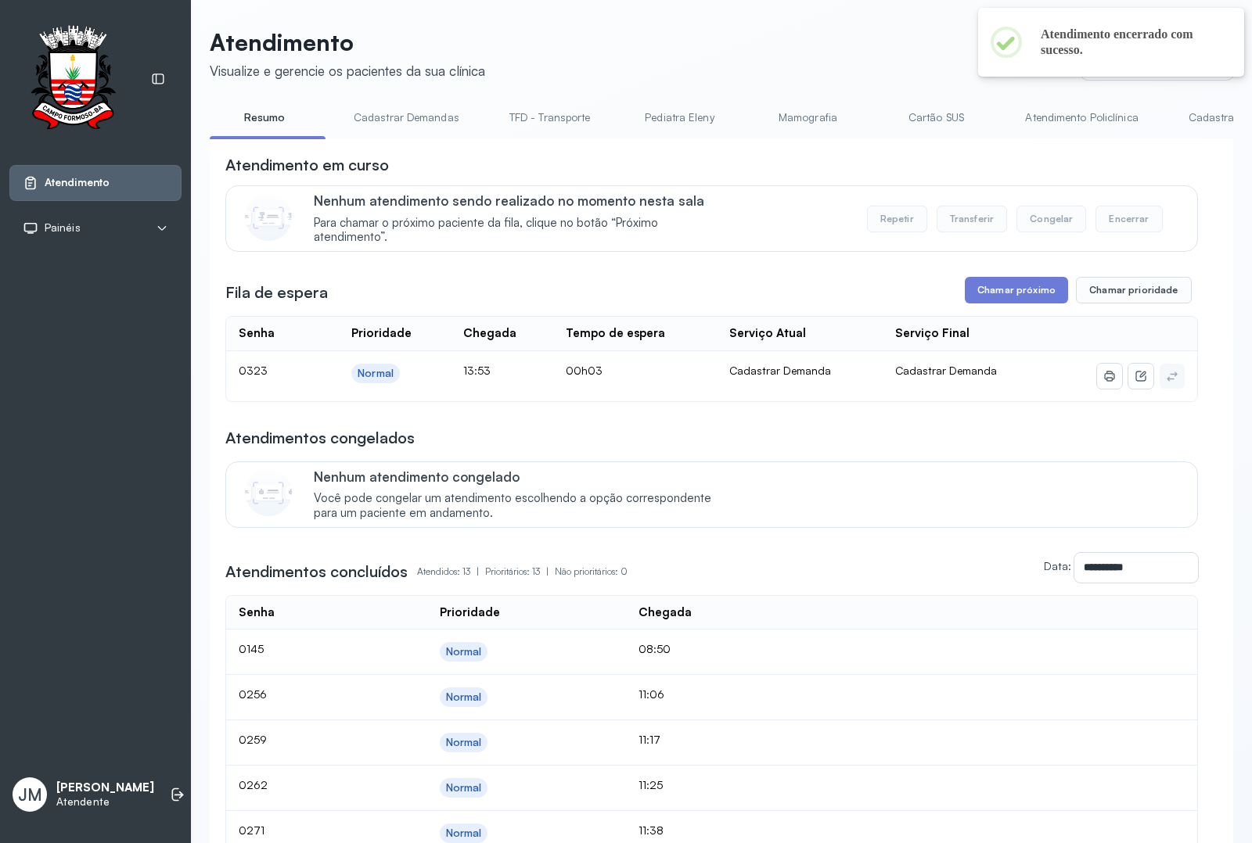
click at [776, 37] on header "Atendimento Visualize e gerencie os pacientes da sua clínica Ponto de atendimen…" at bounding box center [721, 54] width 1023 height 52
click at [777, 37] on header "Atendimento Visualize e gerencie os pacientes da sua clínica Ponto de atendimen…" at bounding box center [721, 54] width 1023 height 52
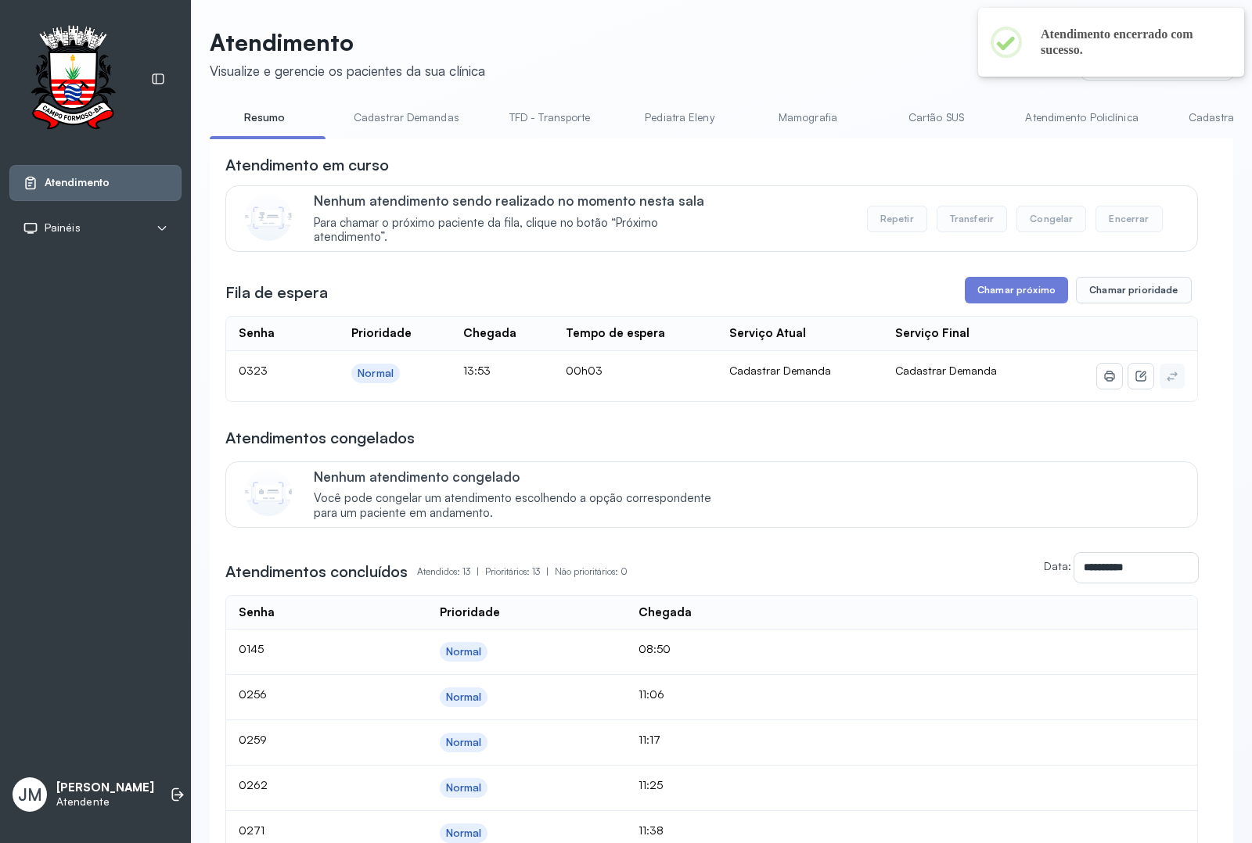
click at [777, 37] on header "Atendimento Visualize e gerencie os pacientes da sua clínica Ponto de atendimen…" at bounding box center [721, 54] width 1023 height 52
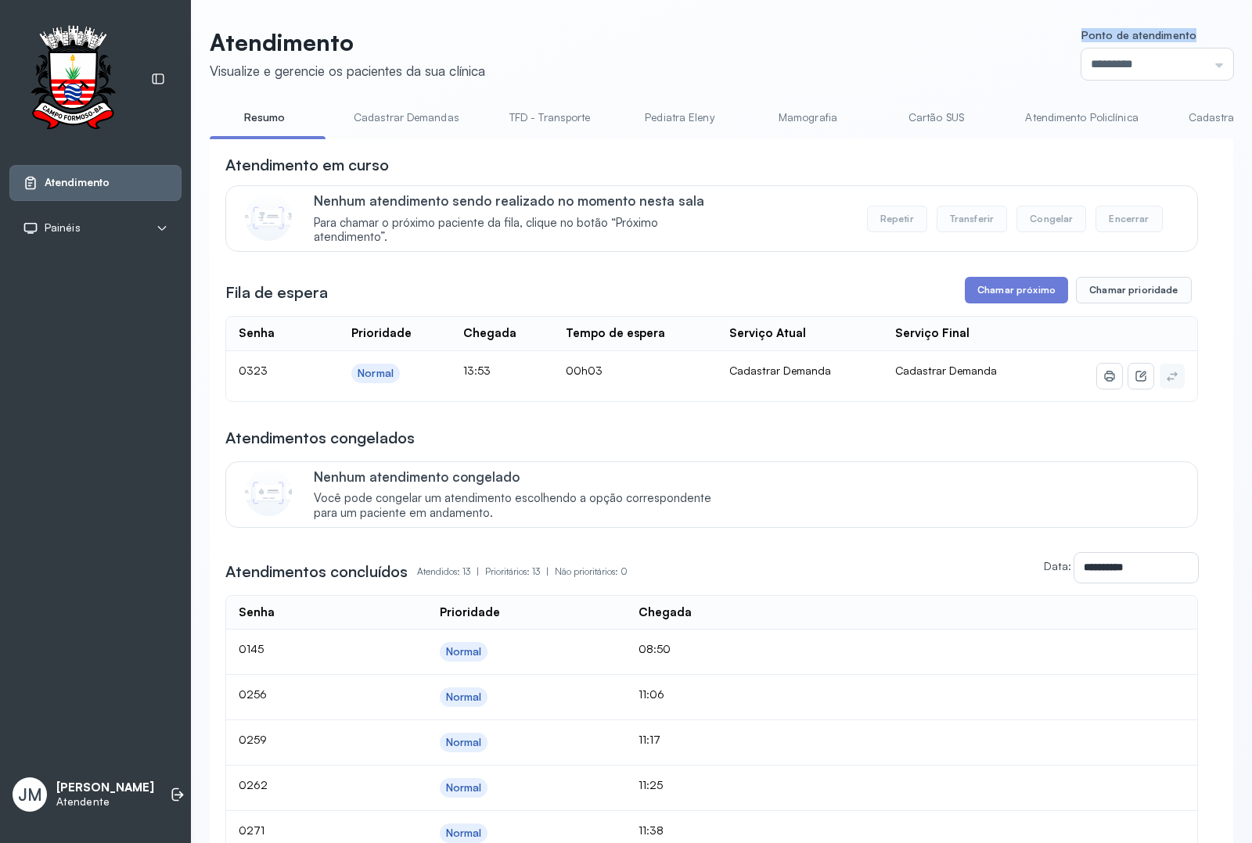
click at [777, 37] on header "Atendimento Visualize e gerencie os pacientes da sua clínica Ponto de atendimen…" at bounding box center [721, 54] width 1023 height 52
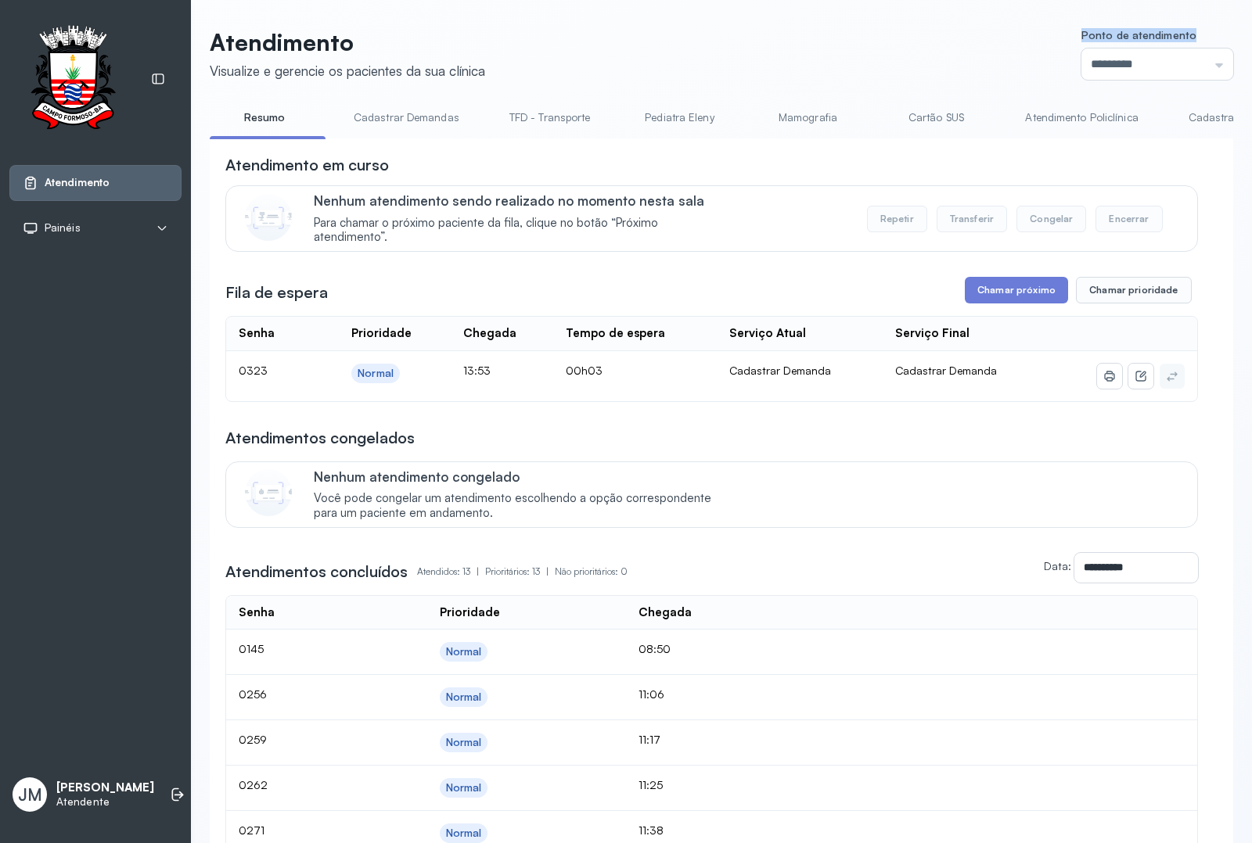
click at [777, 37] on header "Atendimento Visualize e gerencie os pacientes da sua clínica Ponto de atendimen…" at bounding box center [721, 54] width 1023 height 52
click at [1189, 59] on input "*********" at bounding box center [1157, 64] width 152 height 31
click at [1088, 293] on div "Atendimento Visualize e gerencie os pacientes da sua clínica Ponto de atendimen…" at bounding box center [721, 673] width 1023 height 1291
click at [999, 287] on button "Chamar próximo" at bounding box center [1016, 290] width 103 height 27
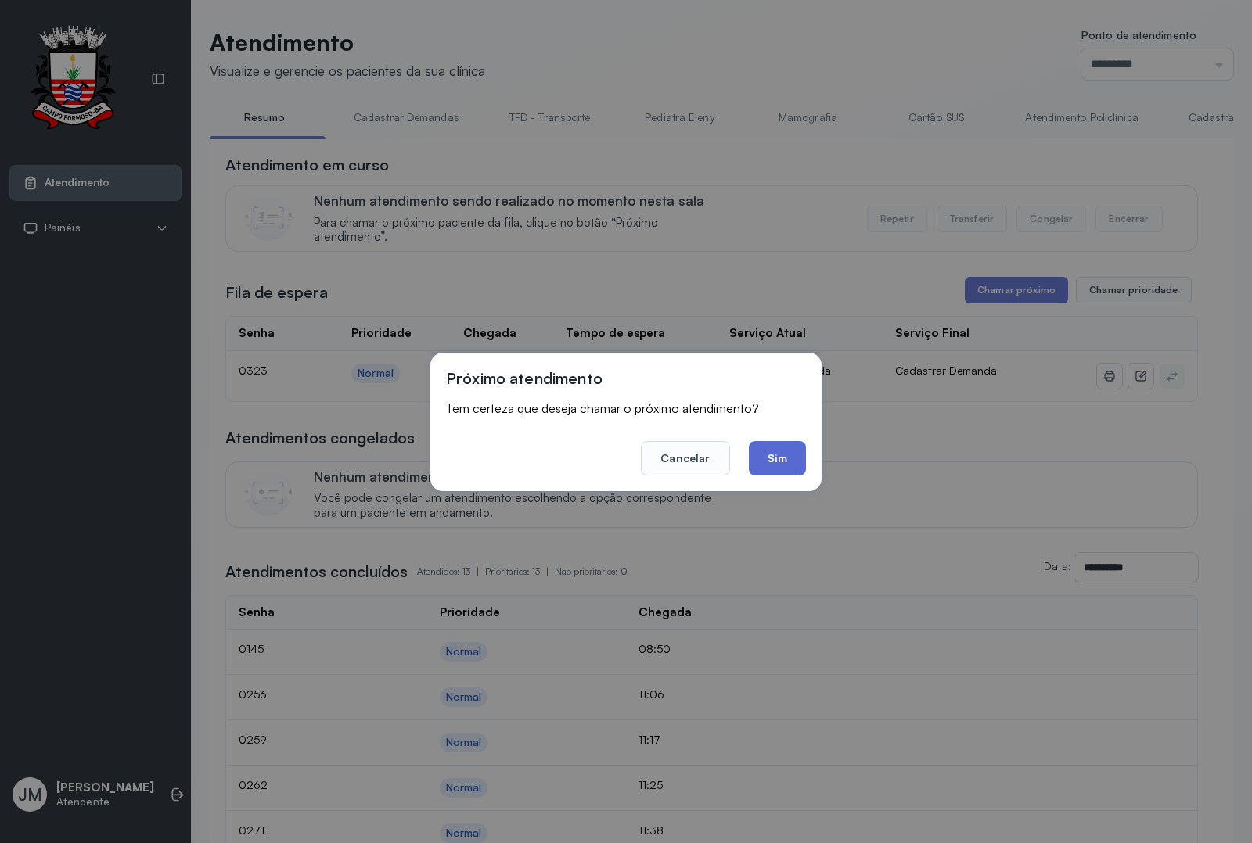
click at [764, 460] on button "Sim" at bounding box center [777, 458] width 57 height 34
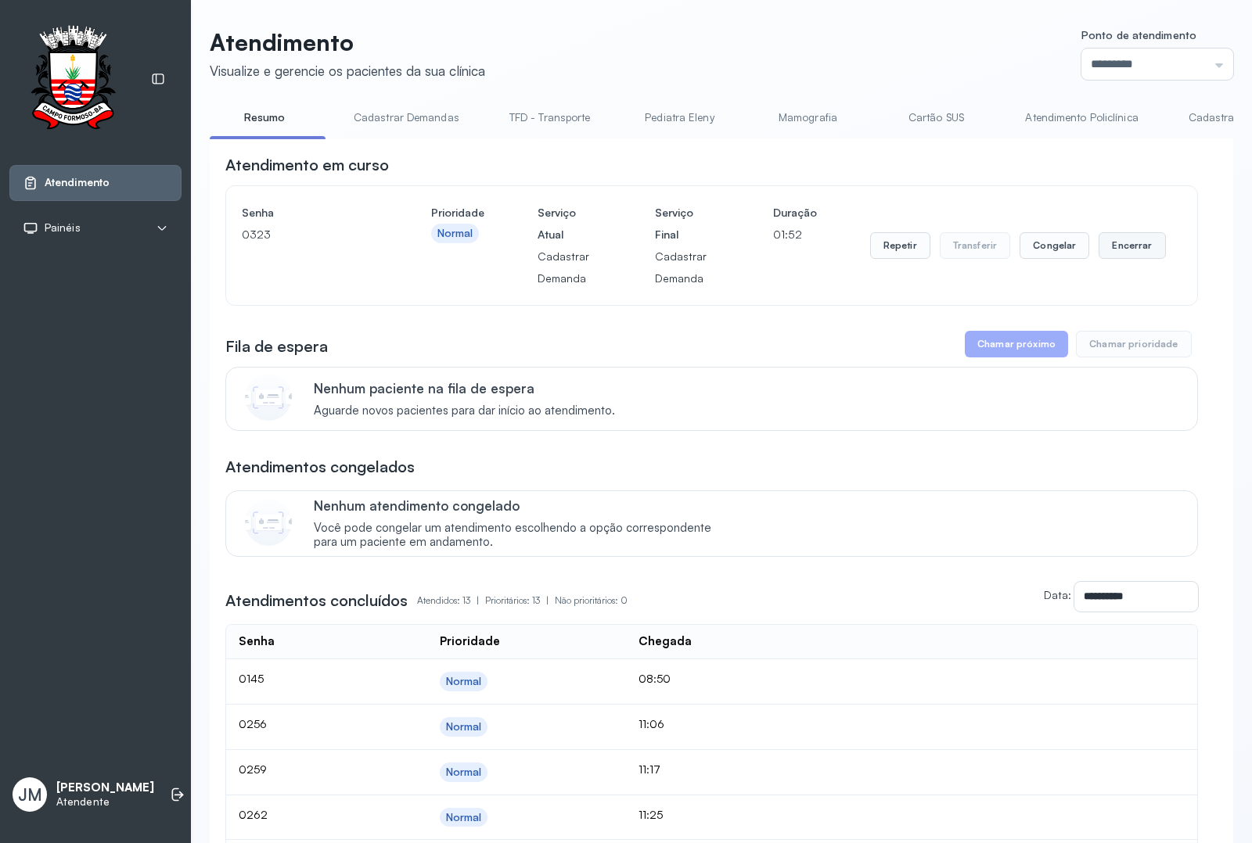
click at [1129, 252] on button "Encerrar" at bounding box center [1131, 245] width 67 height 27
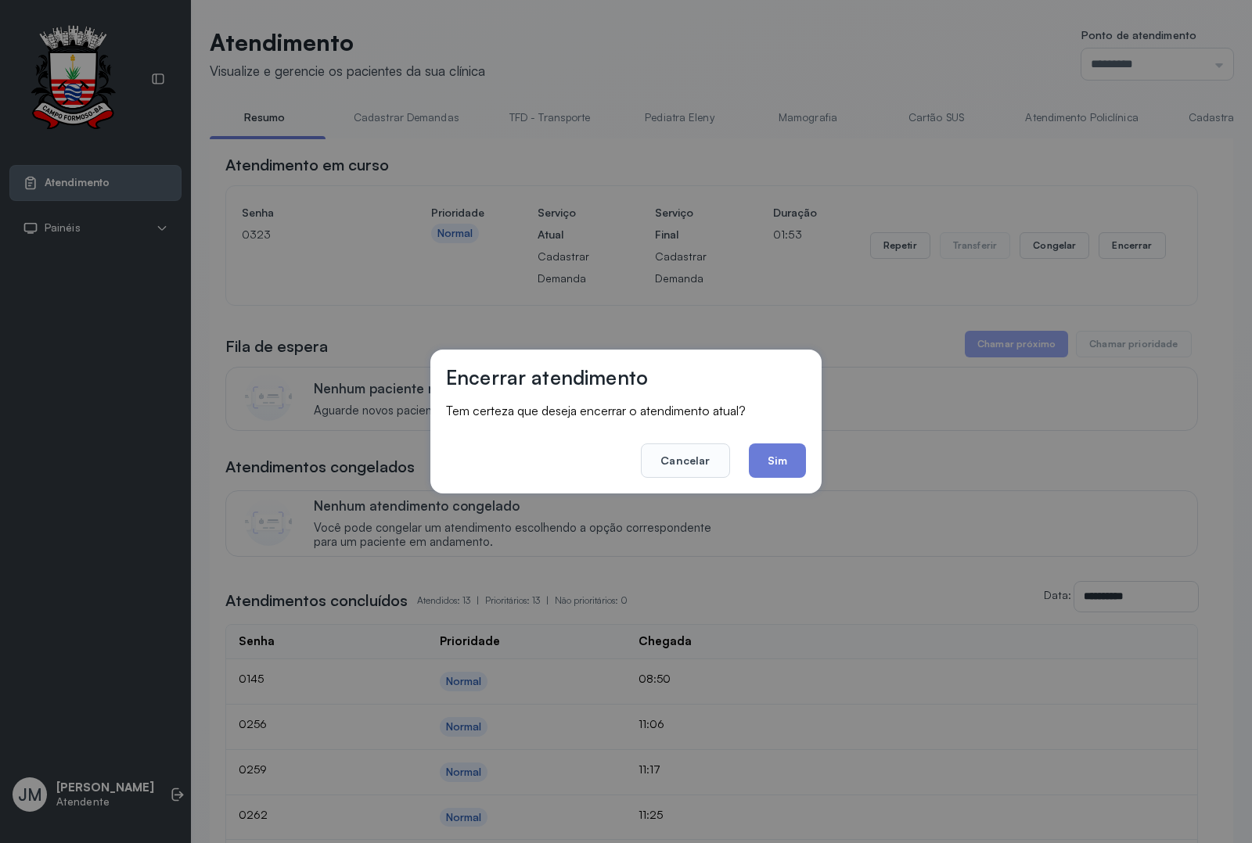
drag, startPoint x: 764, startPoint y: 462, endPoint x: 804, endPoint y: 407, distance: 67.8
click at [768, 459] on button "Sim" at bounding box center [777, 461] width 57 height 34
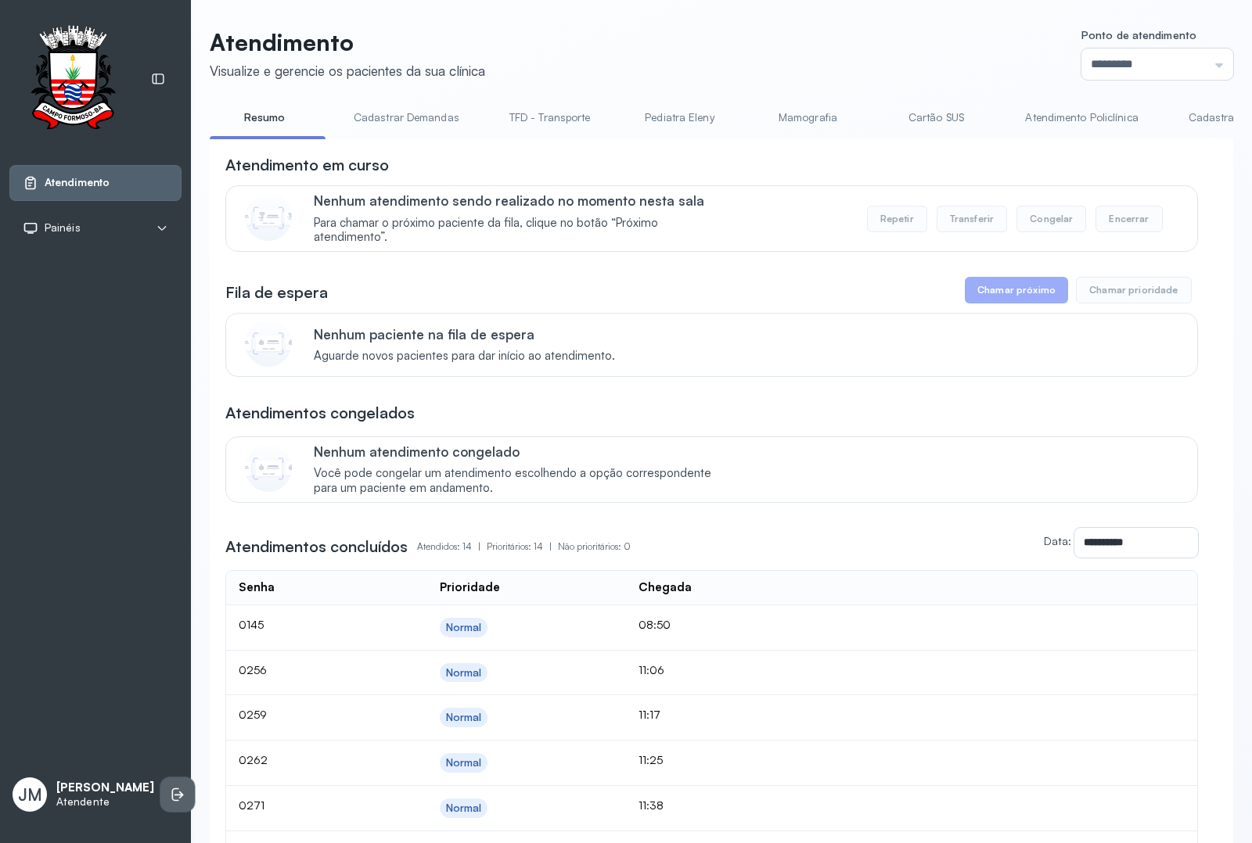
click at [170, 787] on icon at bounding box center [178, 795] width 16 height 16
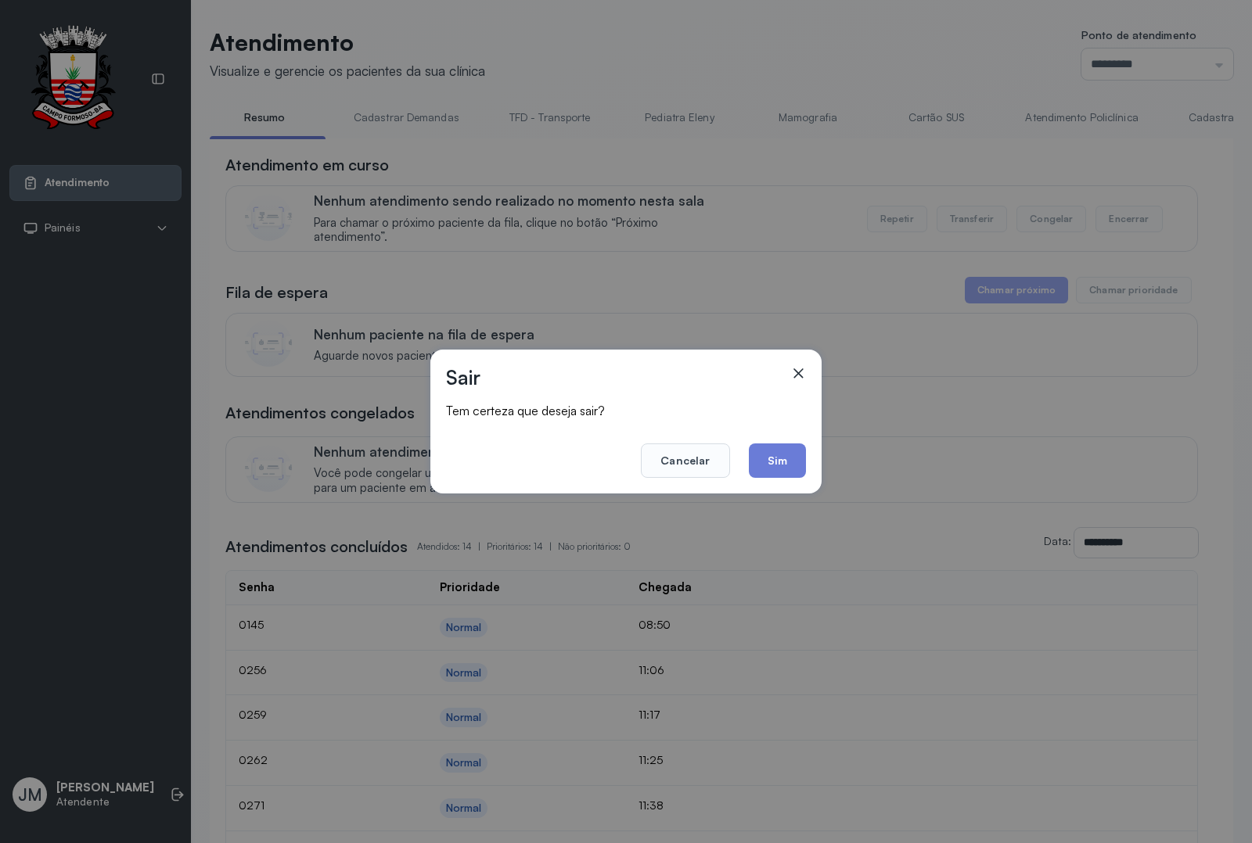
drag, startPoint x: 787, startPoint y: 448, endPoint x: 777, endPoint y: 452, distance: 11.2
click at [778, 451] on button "Sim" at bounding box center [777, 461] width 57 height 34
